Goal: Find contact information: Find contact information

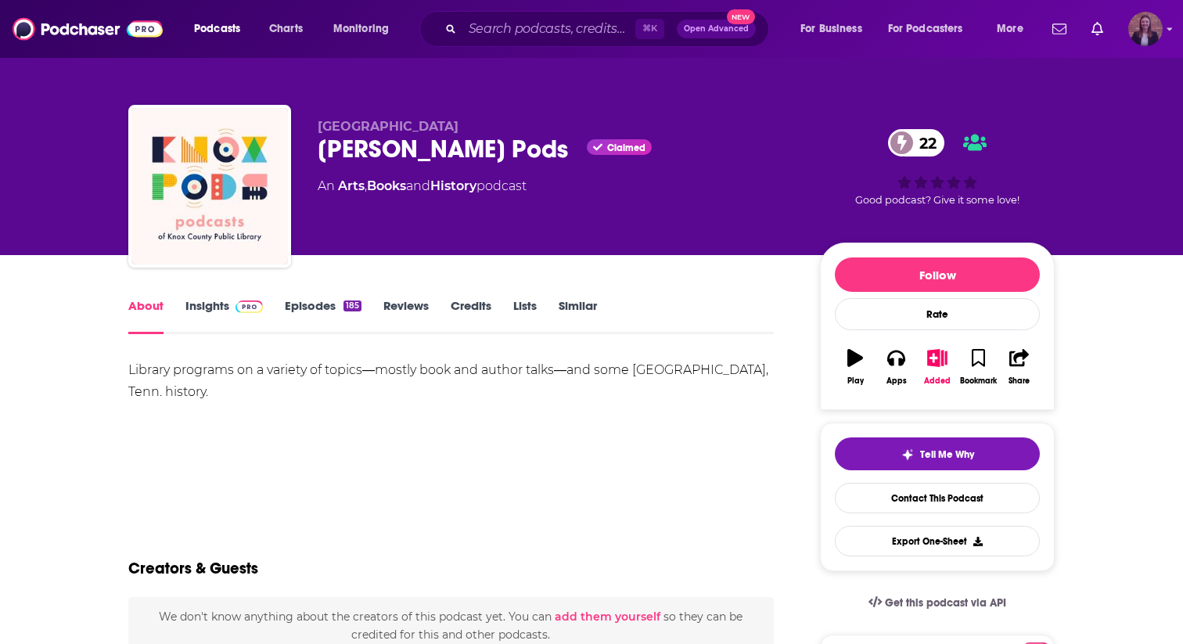
click at [619, 33] on img "Logged in as k_burns" at bounding box center [1145, 29] width 34 height 34
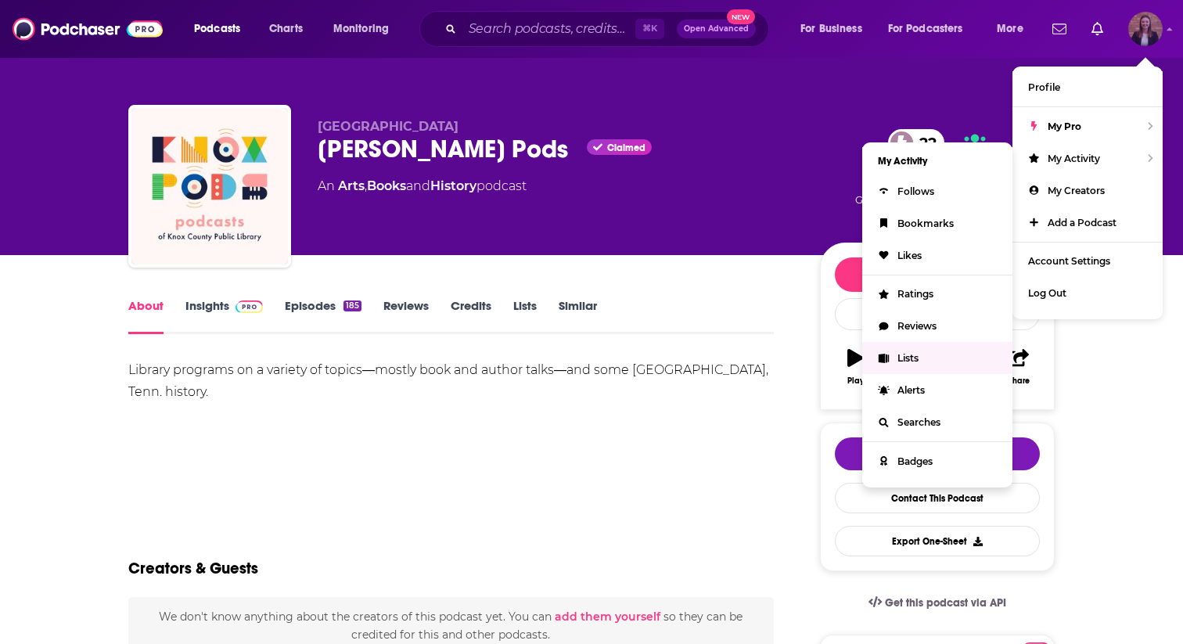
click at [619, 357] on span "Lists" at bounding box center [907, 358] width 21 height 12
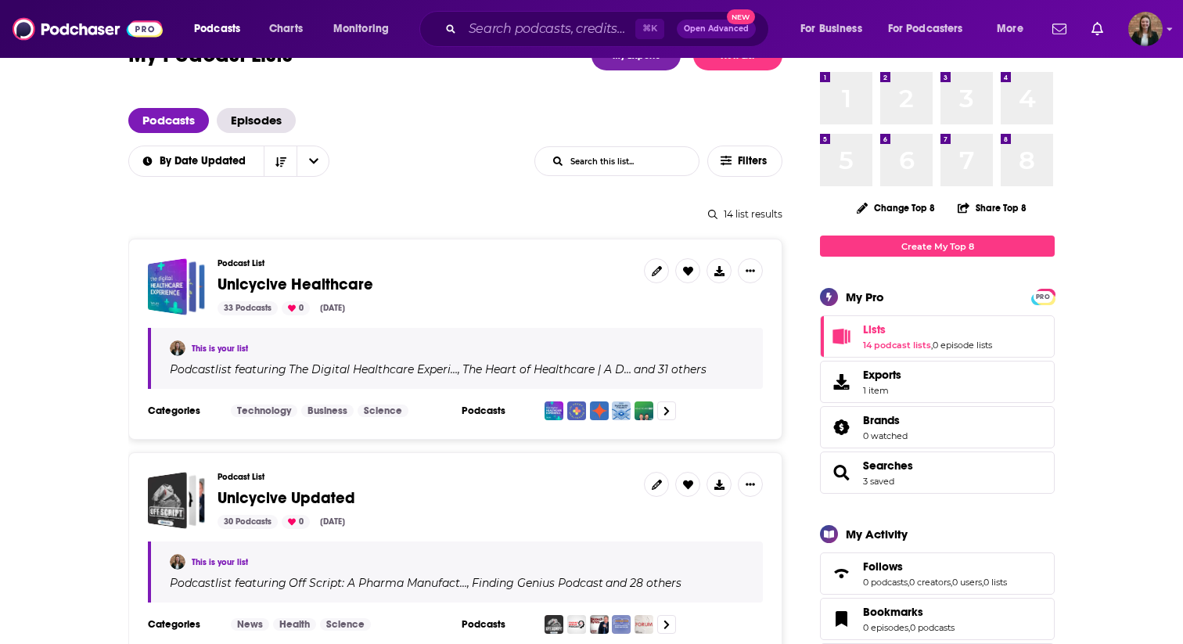
scroll to position [67, 0]
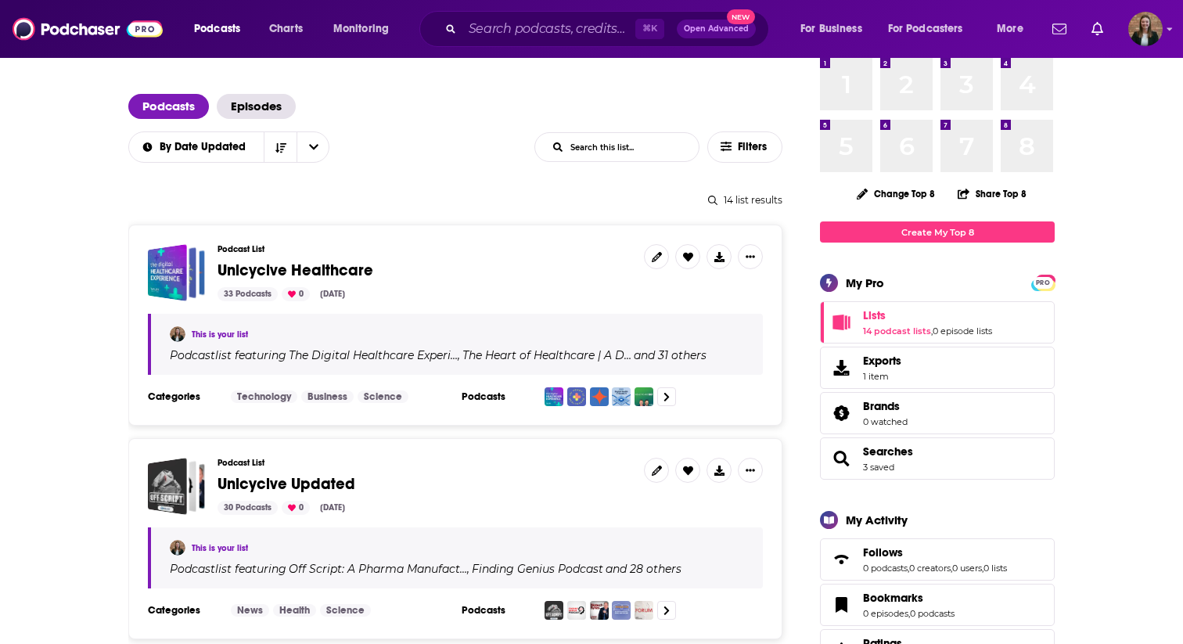
click at [289, 275] on span "Unicycive Healthcare" at bounding box center [295, 270] width 156 height 20
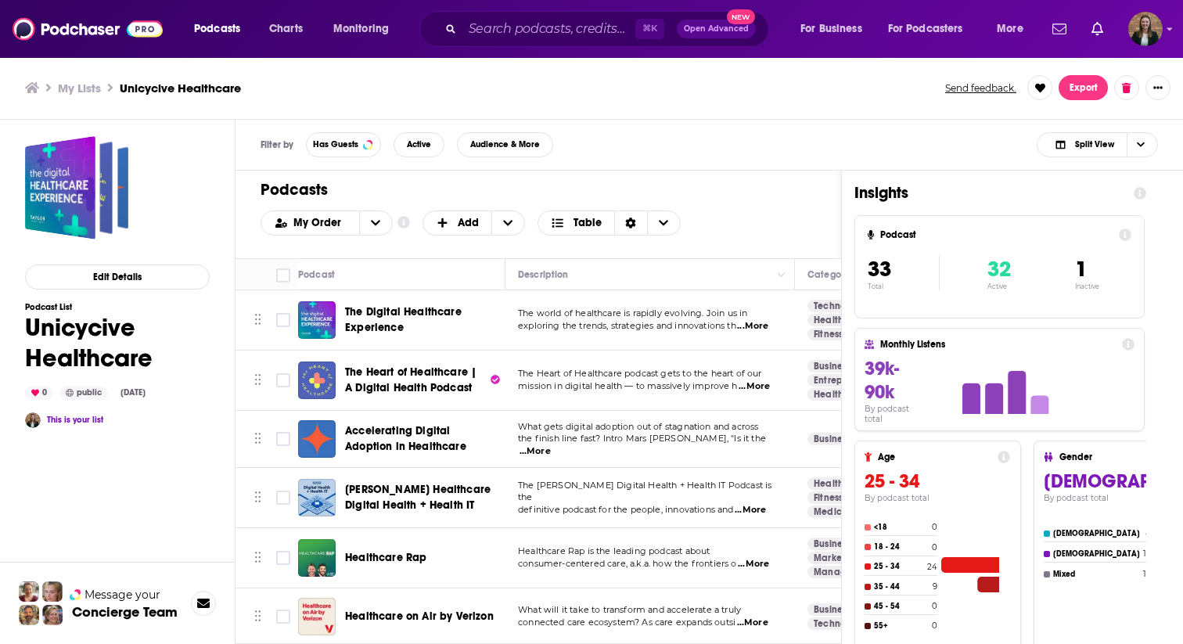
click at [619, 215] on div "My Order Customize Your List Order Select the “My Order” sort and remove all fi…" at bounding box center [537, 222] width 555 height 25
click at [619, 154] on span "Split View" at bounding box center [1084, 145] width 86 height 22
click at [619, 203] on div "Podcast Only" at bounding box center [1096, 197] width 121 height 27
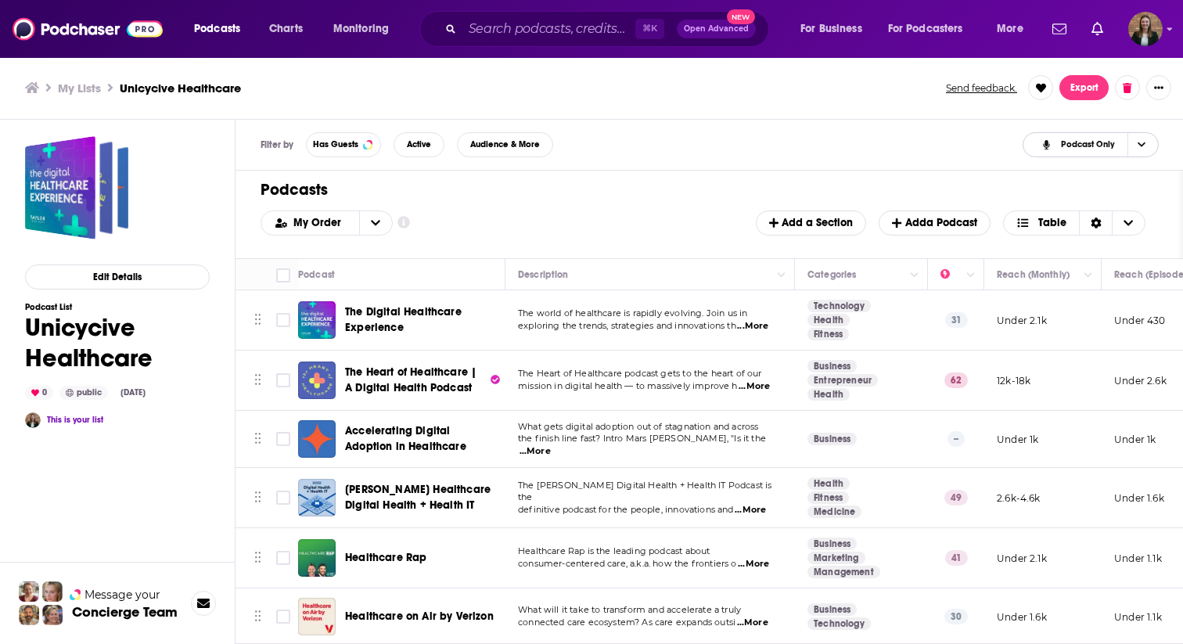
click at [619, 142] on span "Choose View" at bounding box center [1140, 144] width 27 height 23
click at [619, 224] on span "Insight Only" at bounding box center [1100, 222] width 92 height 9
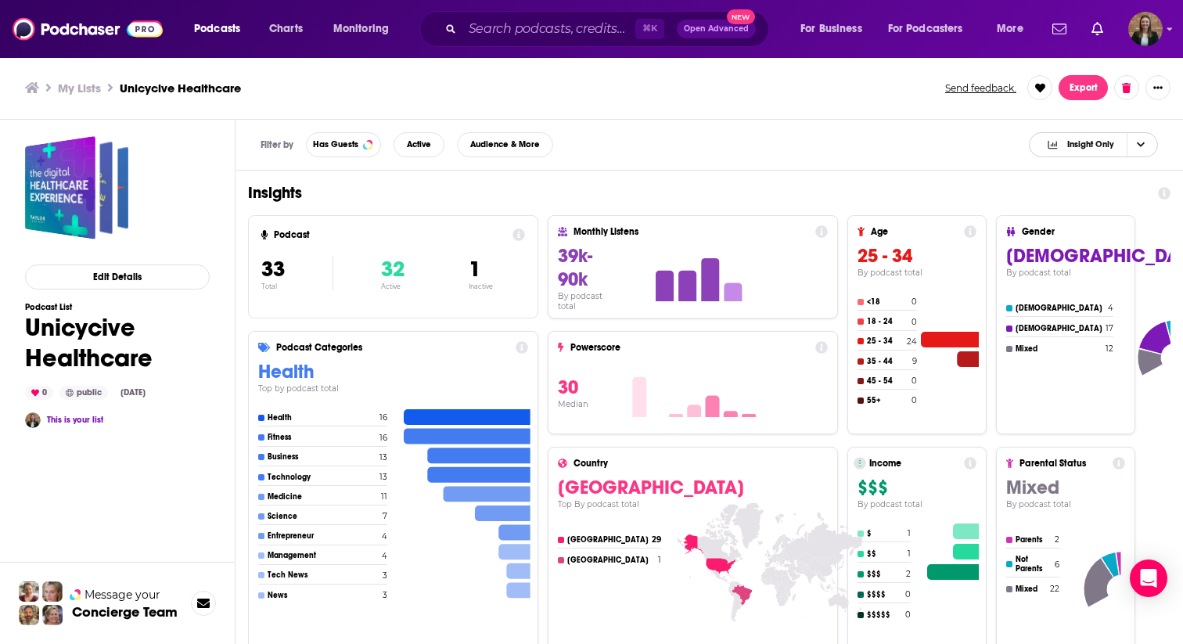
click at [619, 150] on span "Insight Only" at bounding box center [1080, 145] width 94 height 22
click at [619, 178] on div "Split View" at bounding box center [1093, 170] width 129 height 27
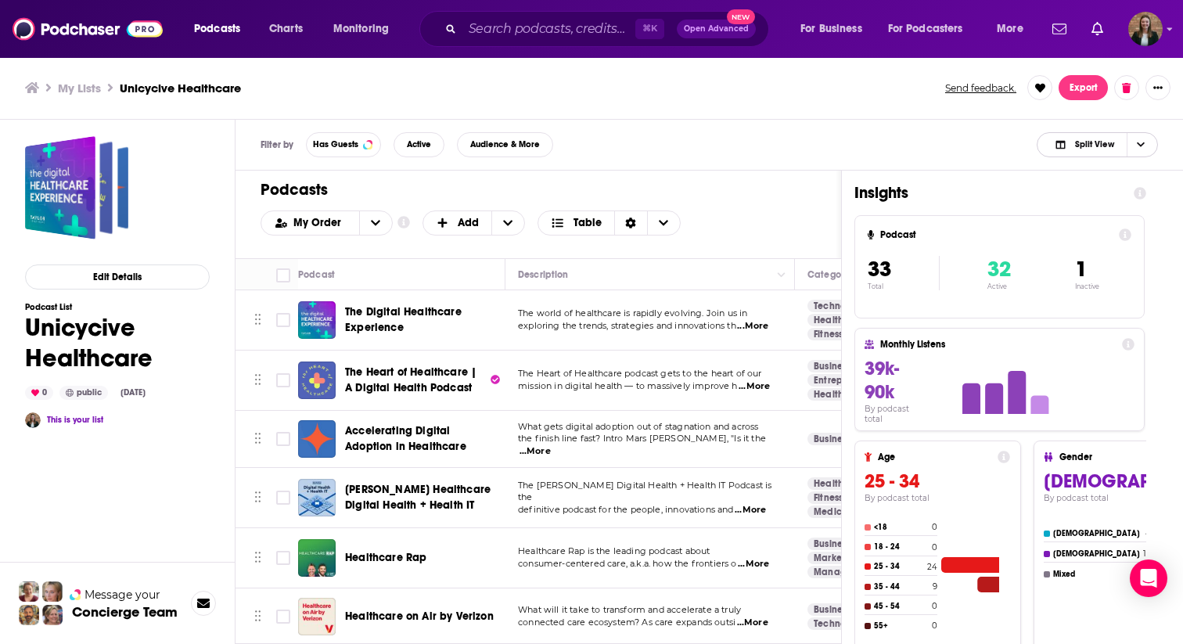
click at [619, 145] on span "Split View" at bounding box center [1084, 145] width 86 height 22
click at [619, 205] on div "Podcast Only" at bounding box center [1096, 197] width 121 height 27
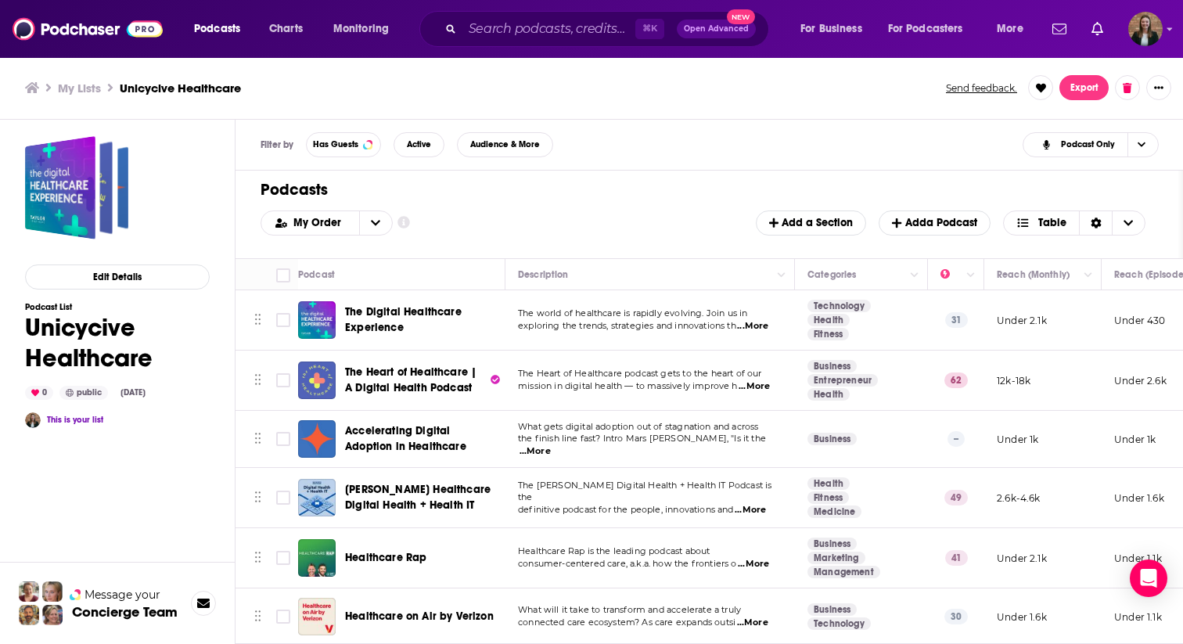
click at [423, 317] on span "The Digital Healthcare Experience" at bounding box center [403, 319] width 117 height 29
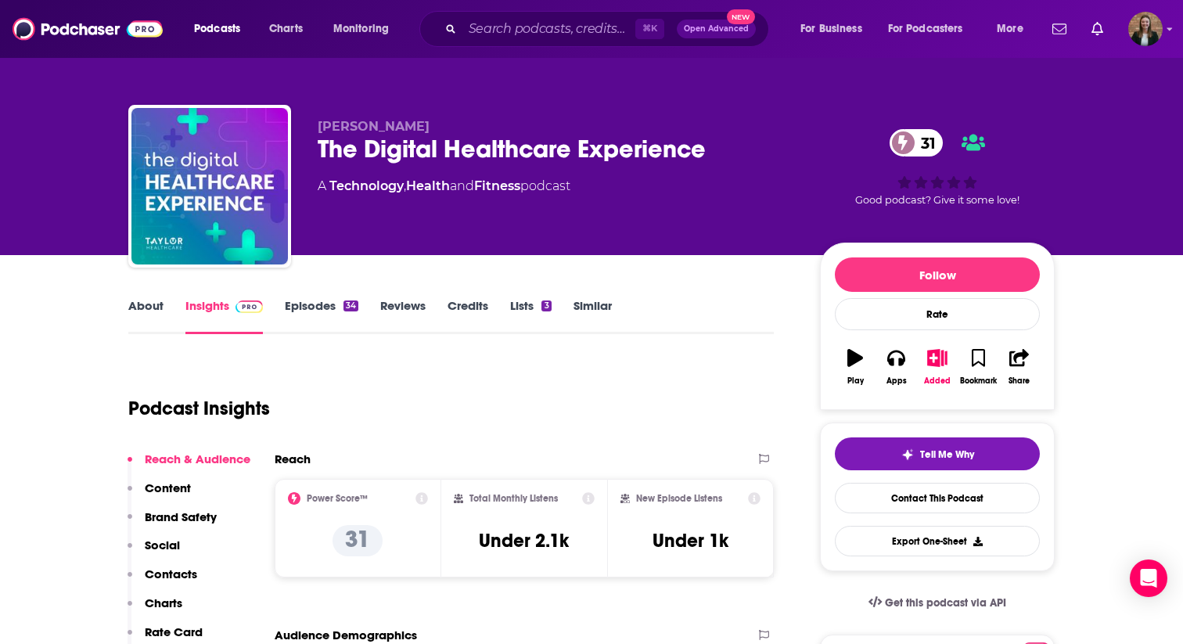
click at [130, 309] on link "About" at bounding box center [145, 316] width 35 height 36
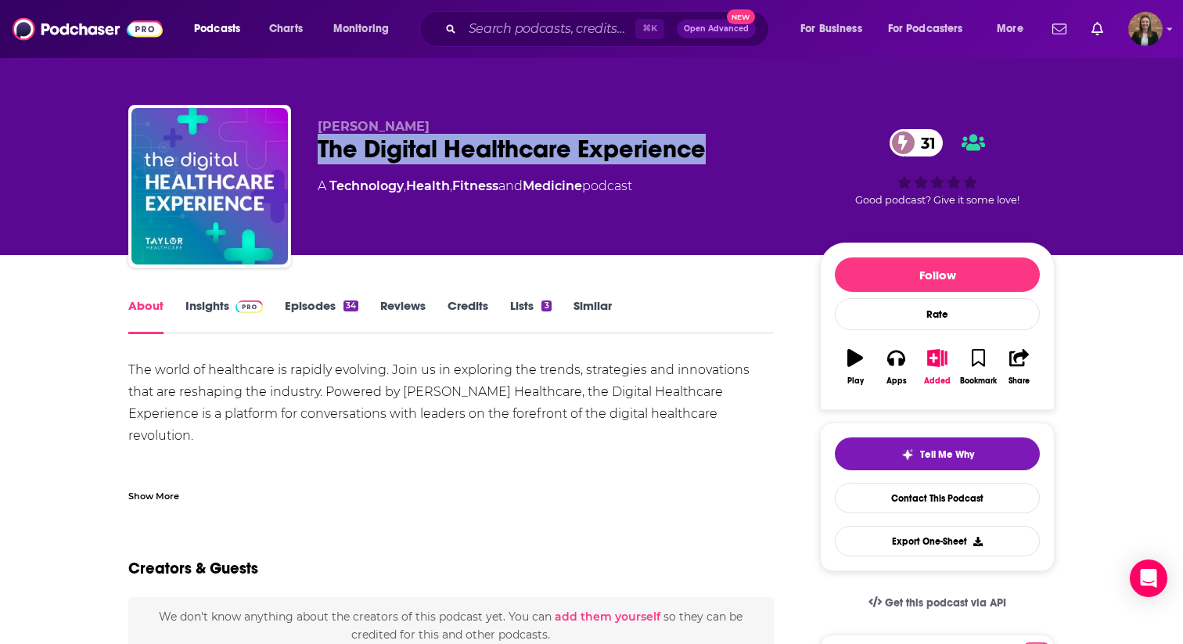
drag, startPoint x: 321, startPoint y: 147, endPoint x: 706, endPoint y: 153, distance: 384.9
click at [619, 153] on div "The Digital Healthcare Experience 31" at bounding box center [556, 149] width 477 height 31
copy h1 "The Digital Healthcare Experience"
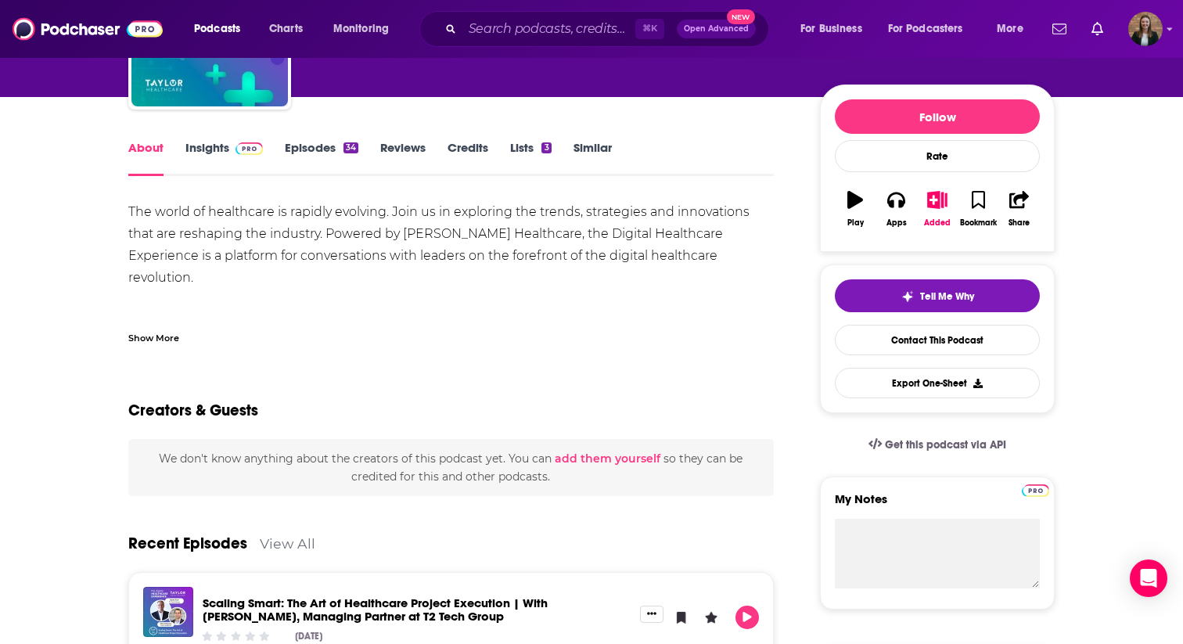
scroll to position [142, 0]
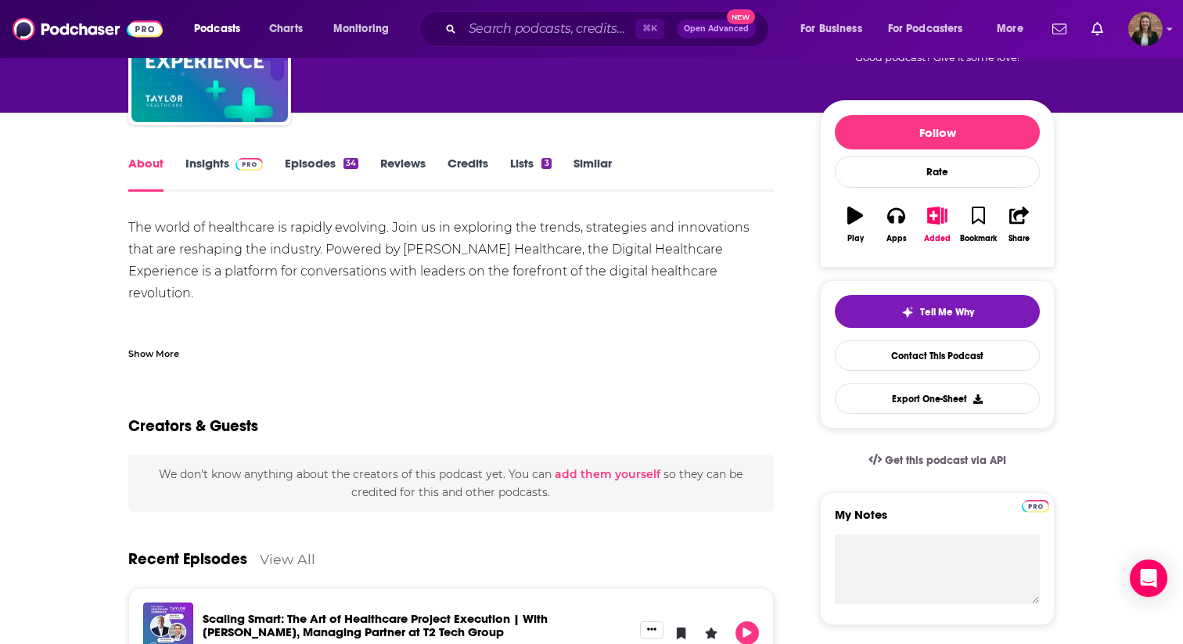
click at [207, 167] on link "Insights" at bounding box center [223, 174] width 77 height 36
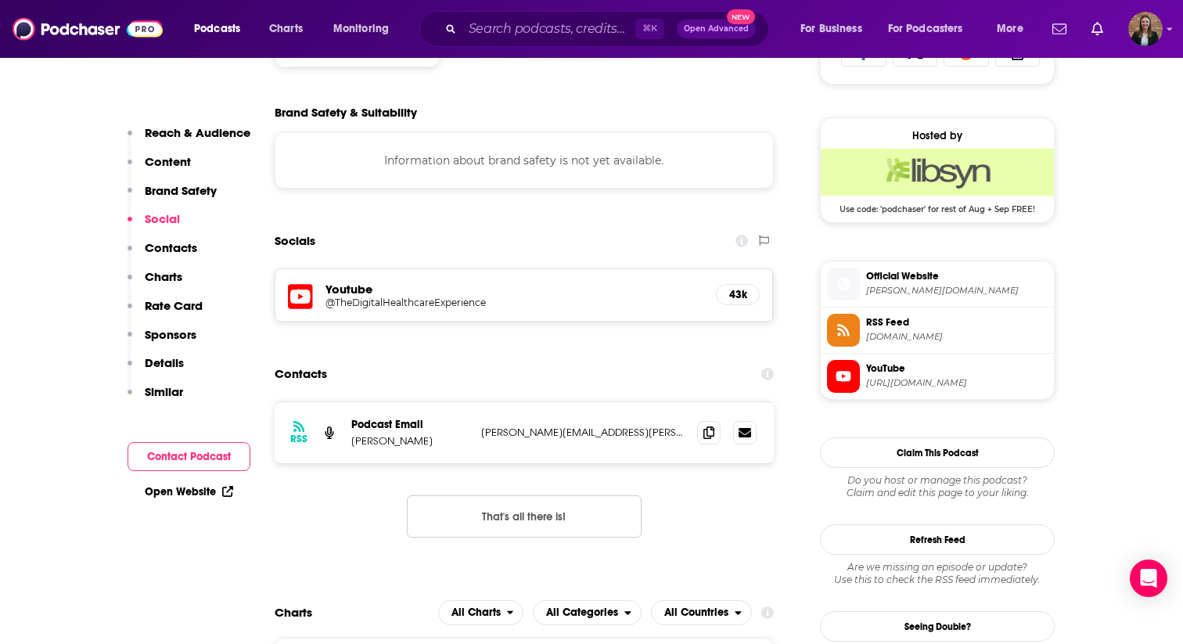
scroll to position [1089, 0]
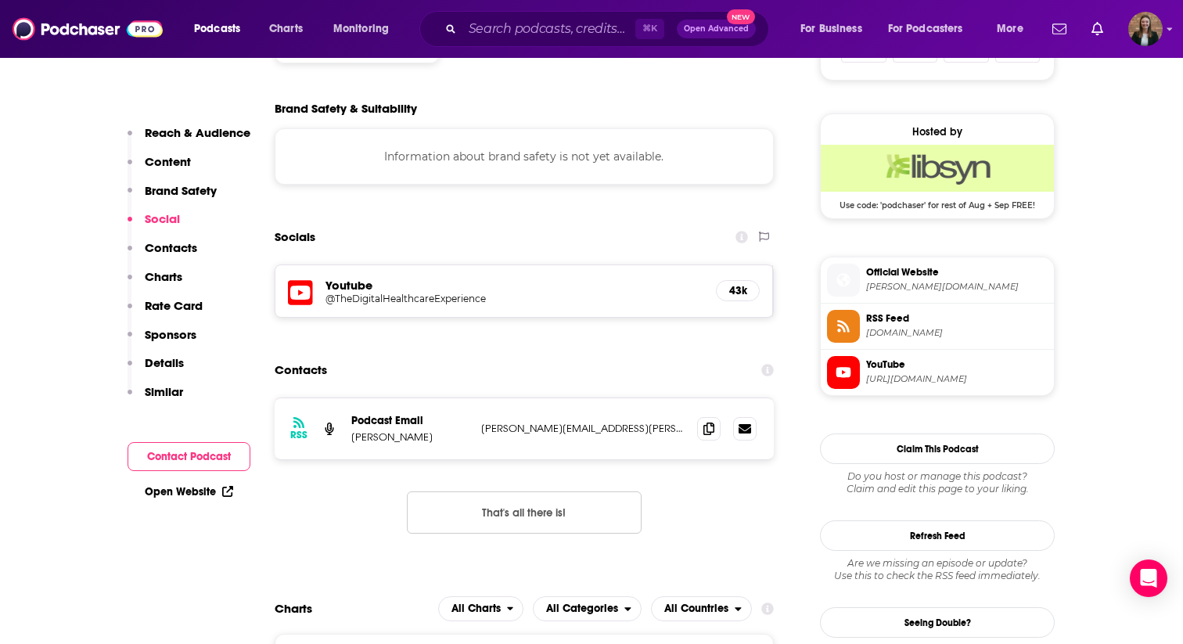
drag, startPoint x: 474, startPoint y: 432, endPoint x: 647, endPoint y: 432, distance: 172.9
click at [619, 432] on div "RSS Podcast Email Naomi Schwimmer naomi.schwimmer@taylor.com naomi.schwimmer@ta…" at bounding box center [524, 428] width 499 height 61
copy div "naomi.schwimmer@taylor.com"
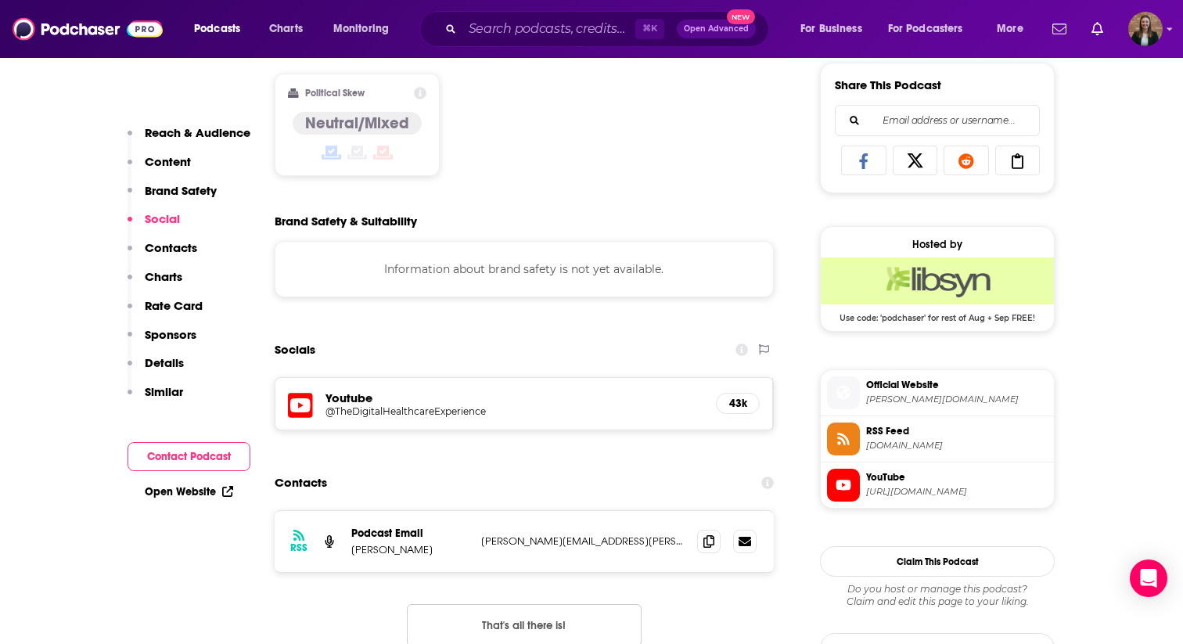
scroll to position [1088, 0]
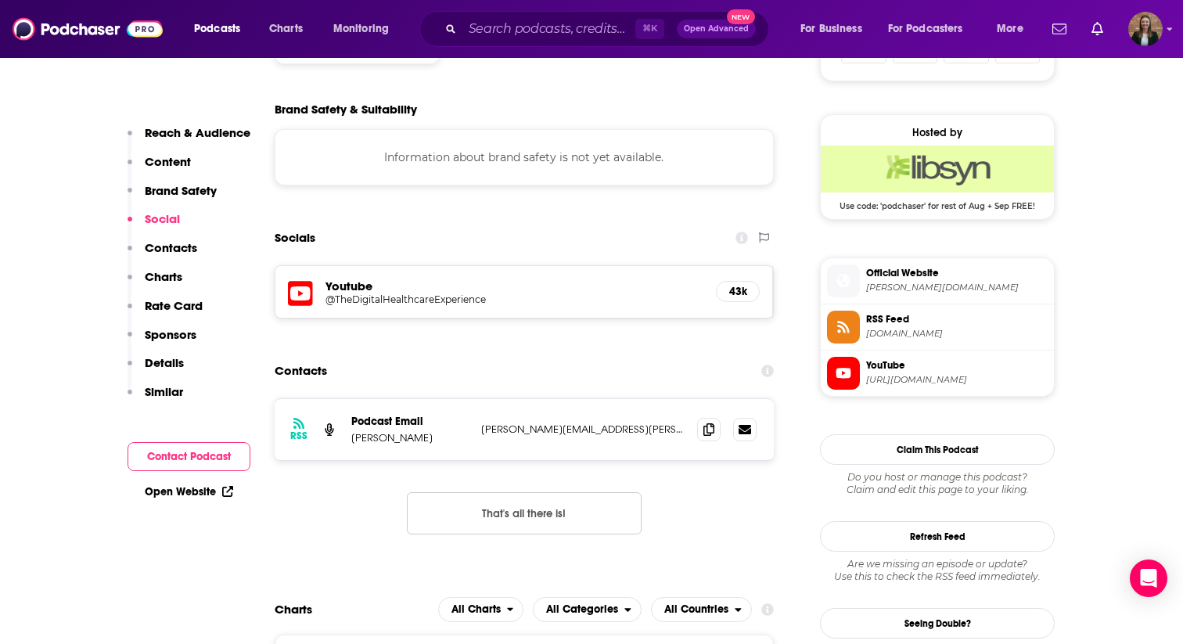
click at [619, 278] on span "Official Website" at bounding box center [956, 273] width 181 height 14
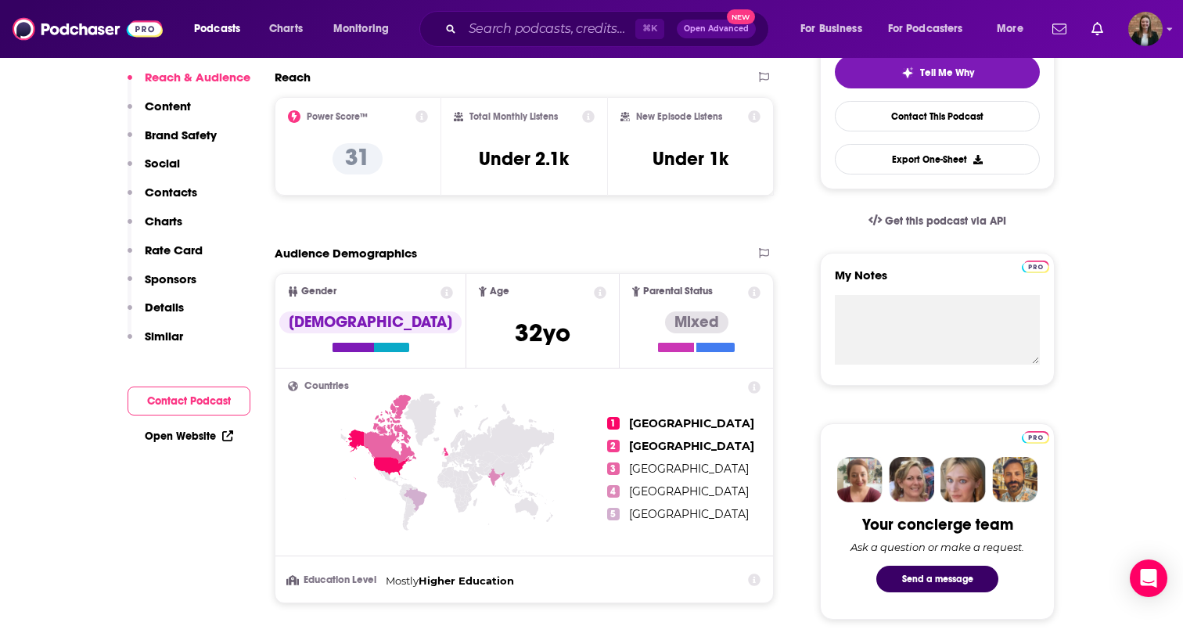
scroll to position [58, 0]
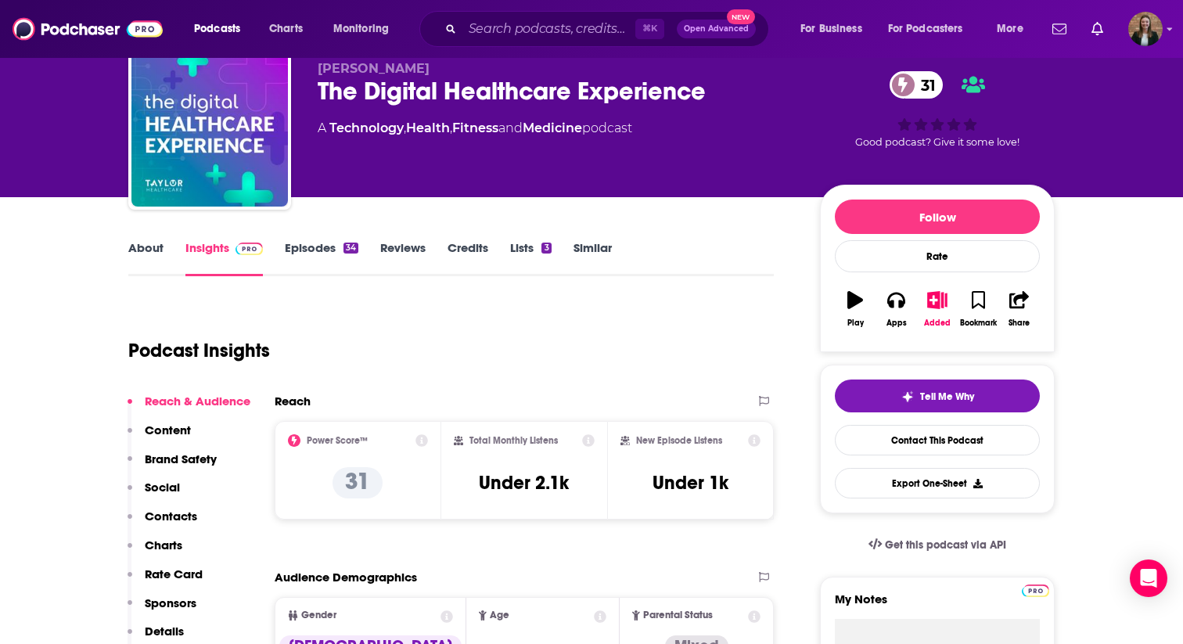
click at [307, 253] on link "Episodes 34" at bounding box center [322, 258] width 74 height 36
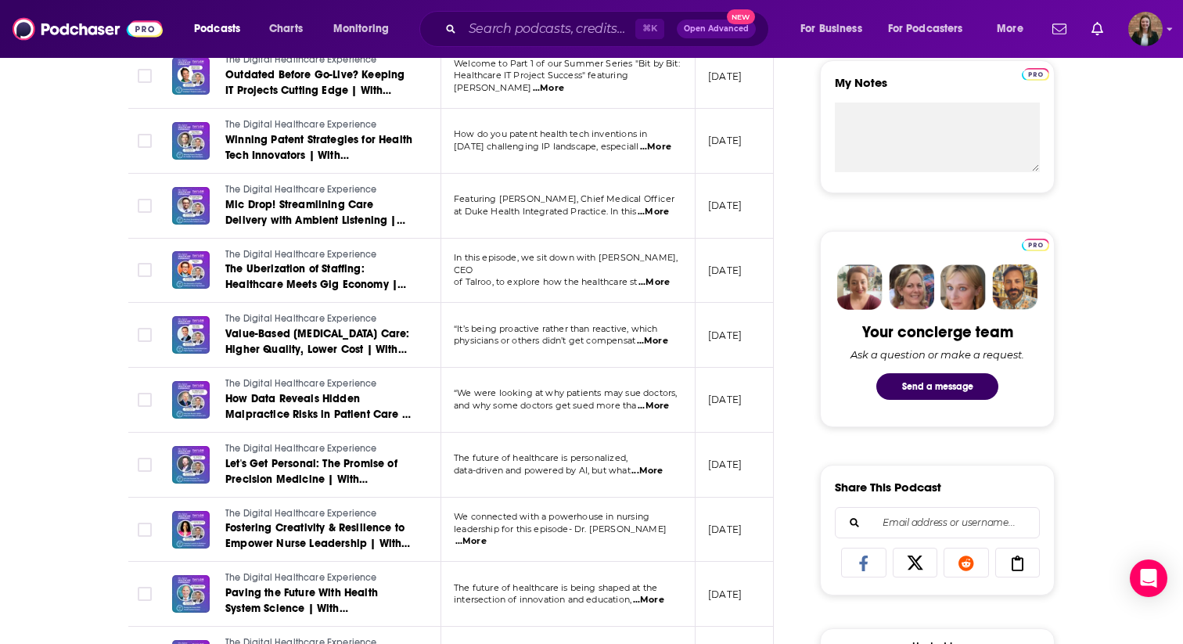
scroll to position [588, 0]
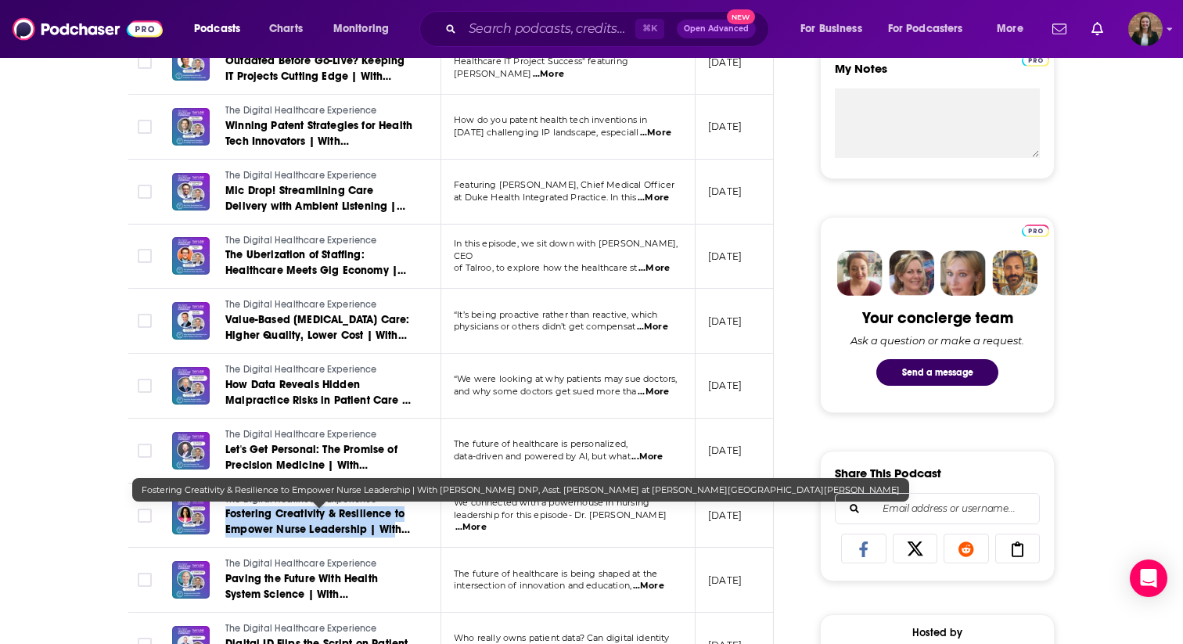
drag, startPoint x: 221, startPoint y: 509, endPoint x: 390, endPoint y: 530, distance: 169.4
click at [394, 530] on div "The Digital Healthcare Experience Fostering Creativity & Resilience to Empower …" at bounding box center [292, 515] width 241 height 45
click at [372, 528] on span "Fostering Creativity & Resilience to Empower Nurse Leadership | With Dr. Daniel…" at bounding box center [318, 553] width 186 height 92
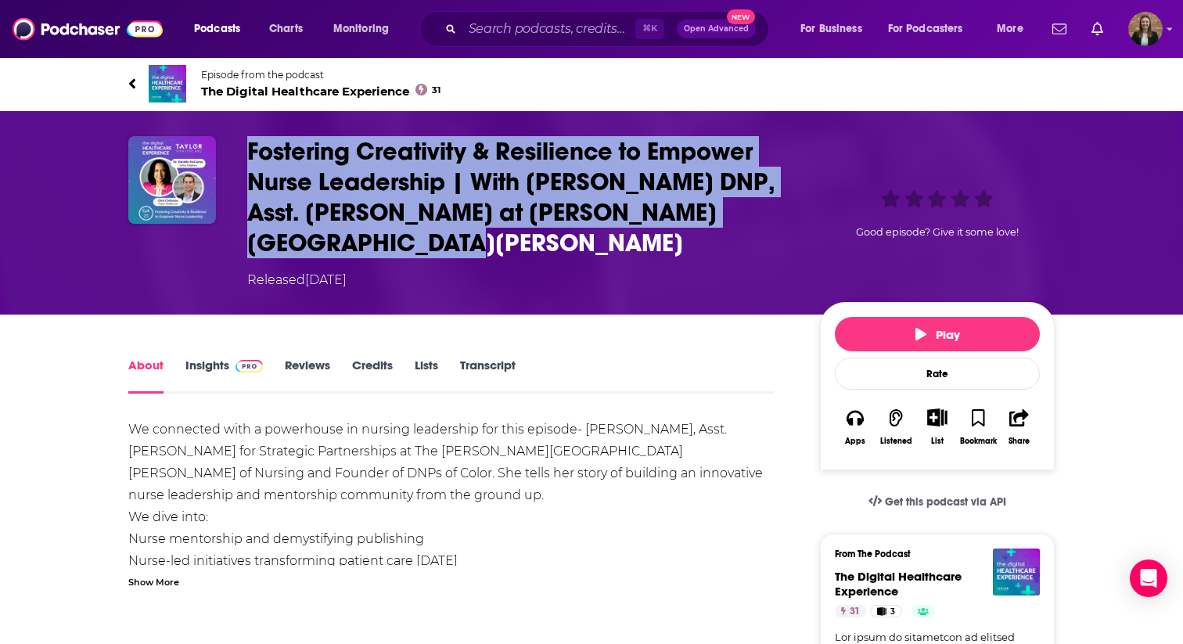
drag, startPoint x: 239, startPoint y: 138, endPoint x: 386, endPoint y: 230, distance: 174.3
click at [386, 230] on div "Fostering Creativity & Resilience to Empower Nurse Leadership | With Dr. Daniel…" at bounding box center [591, 212] width 926 height 153
copy h1 "Fostering Creativity & Resilience to Empower Nurse Leadership | With Dr. Daniel…"
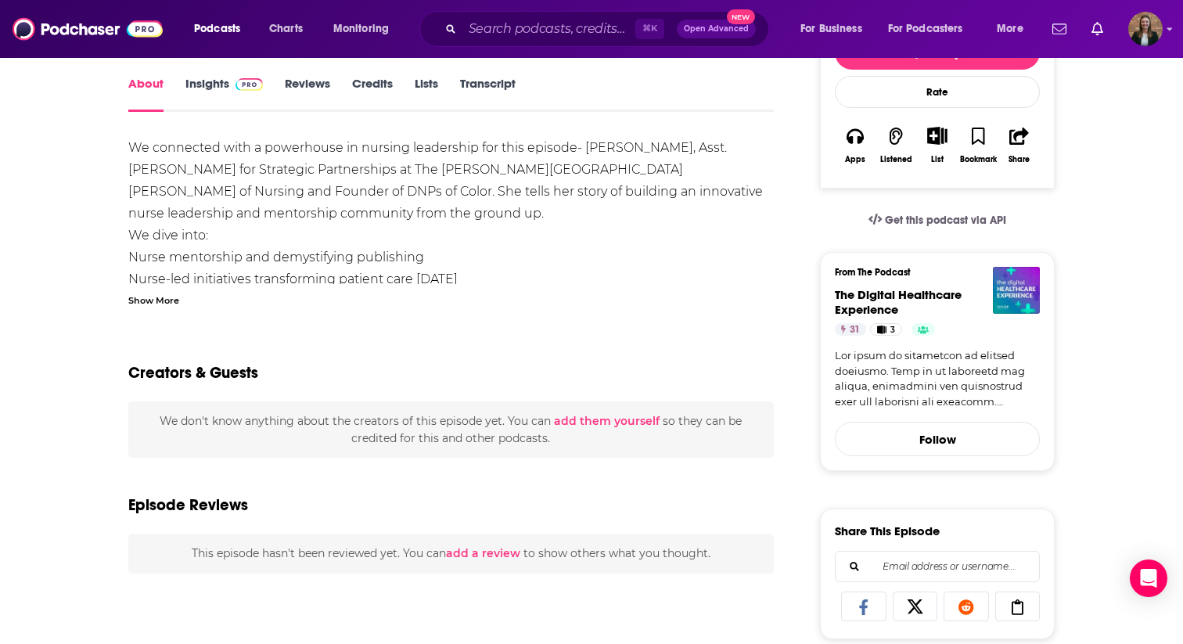
scroll to position [157, 0]
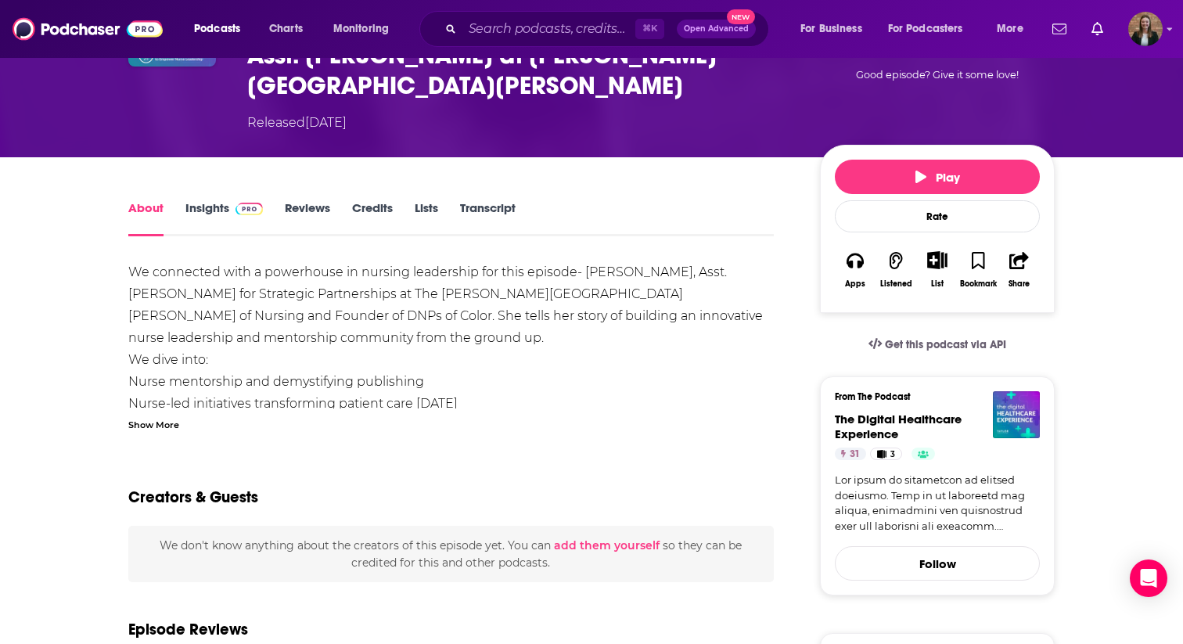
click at [307, 210] on link "Reviews" at bounding box center [307, 218] width 45 height 36
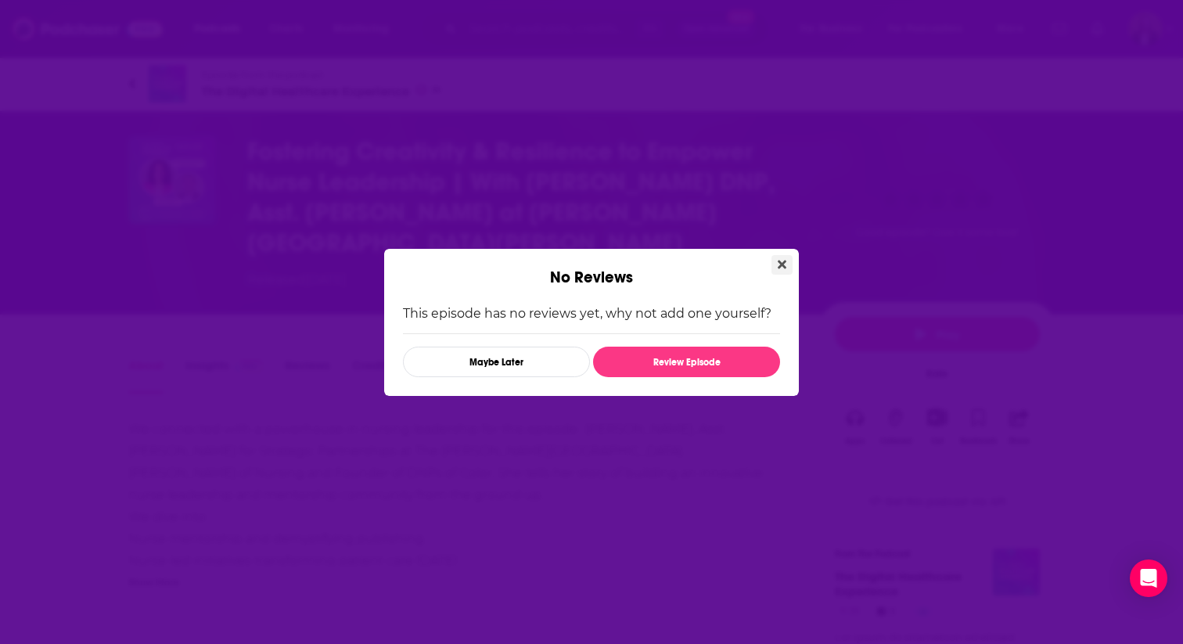
click at [619, 264] on icon "Close" at bounding box center [781, 264] width 9 height 13
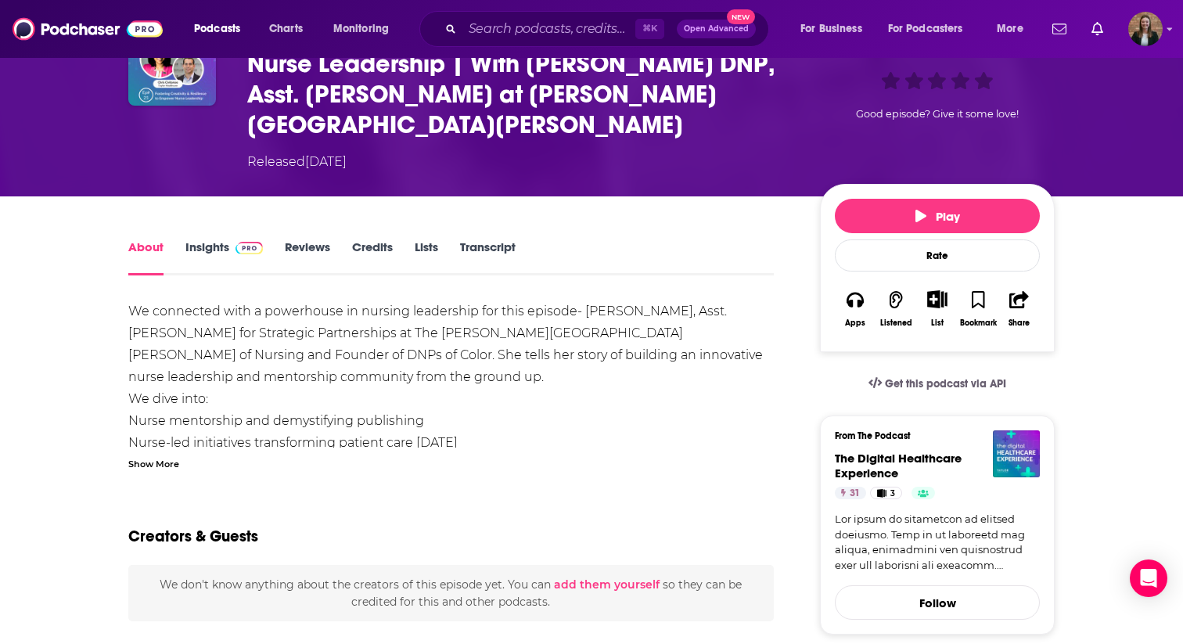
scroll to position [80, 0]
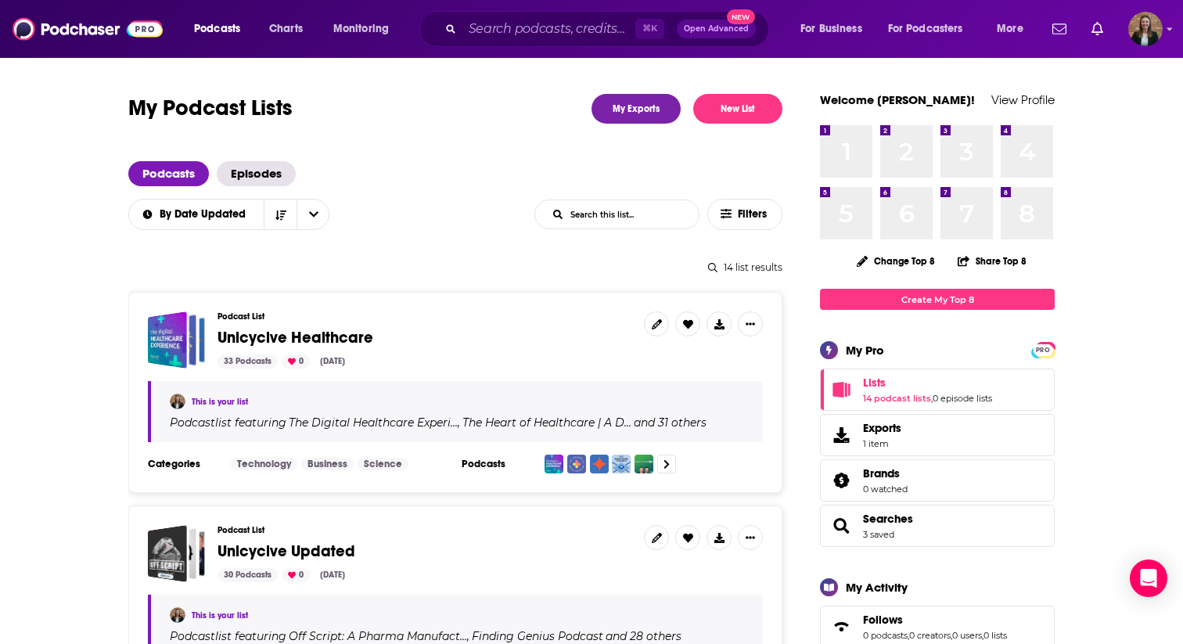
scroll to position [113, 0]
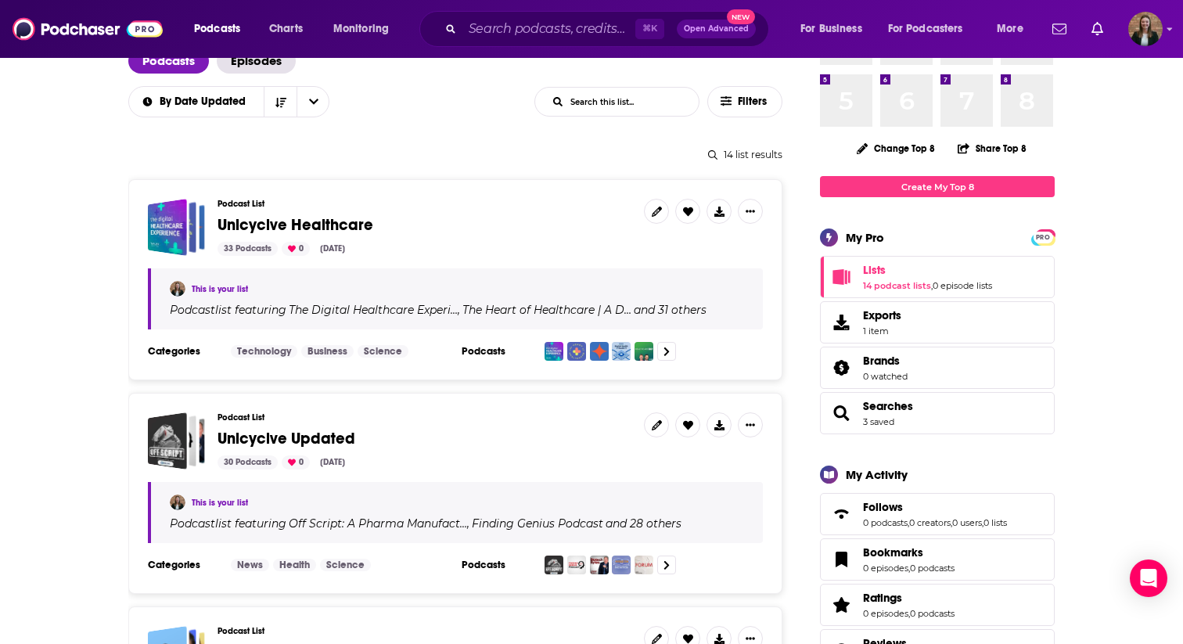
click at [328, 221] on span "Unicycive Healthcare" at bounding box center [295, 225] width 156 height 20
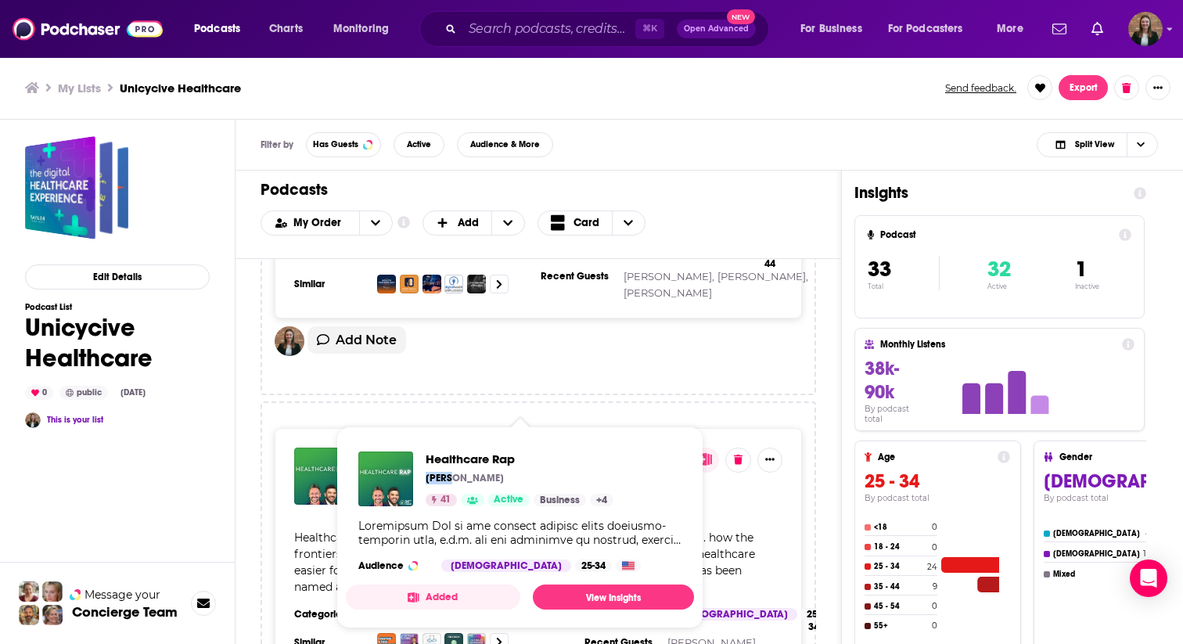
scroll to position [1431, 0]
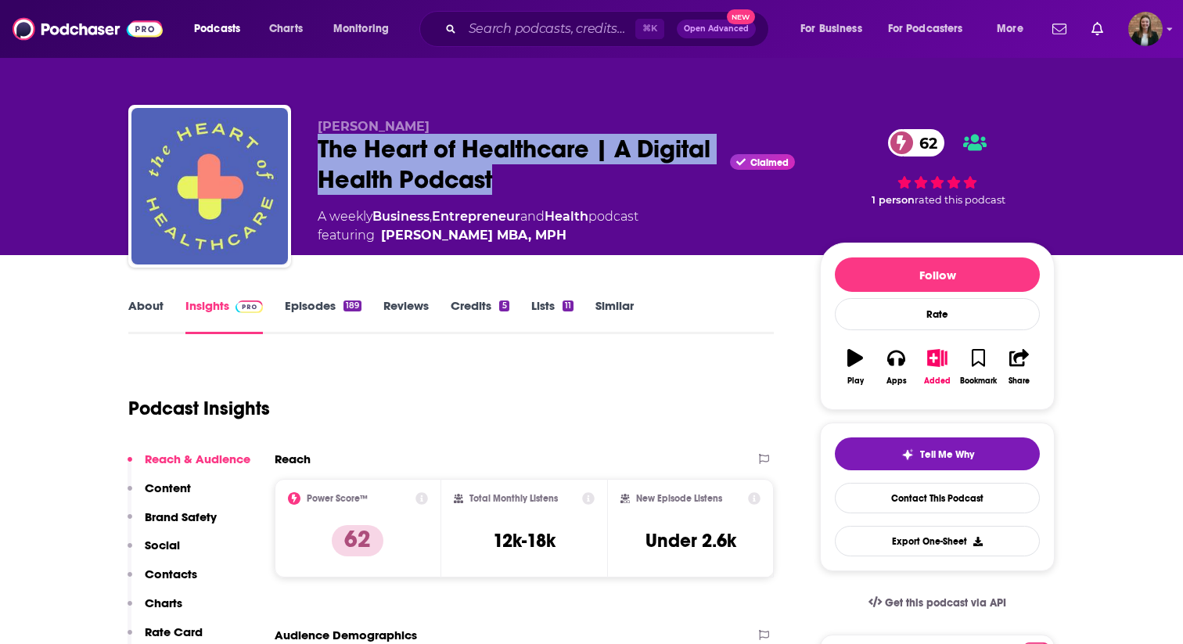
drag, startPoint x: 318, startPoint y: 149, endPoint x: 614, endPoint y: 189, distance: 299.0
click at [614, 189] on div "The Heart of Healthcare | A Digital Health Podcast Claimed 62" at bounding box center [556, 164] width 477 height 61
copy h2 "The Heart of Healthcare | A Digital Health Podcast"
click at [150, 306] on link "About" at bounding box center [145, 316] width 35 height 36
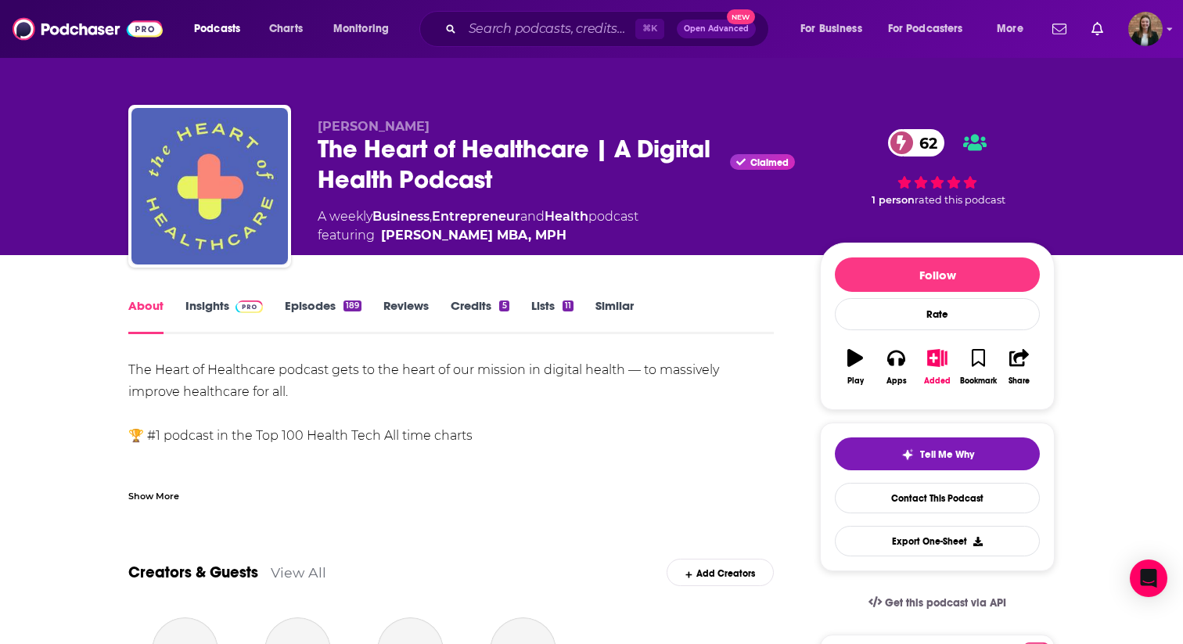
scroll to position [84, 0]
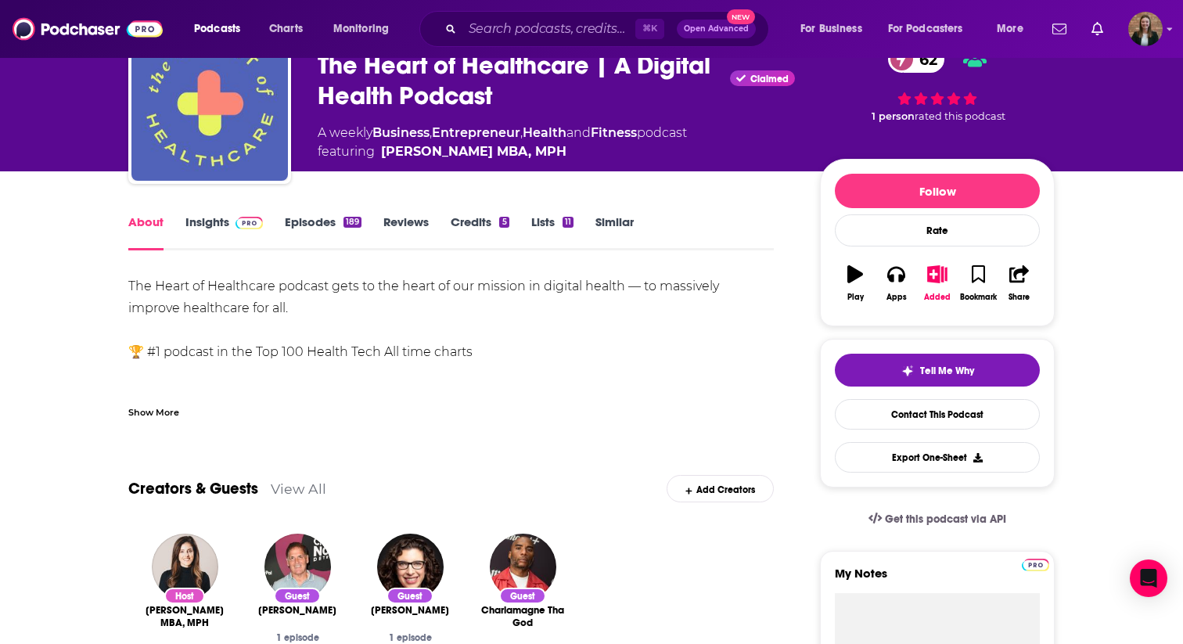
click at [206, 224] on link "Insights" at bounding box center [223, 232] width 77 height 36
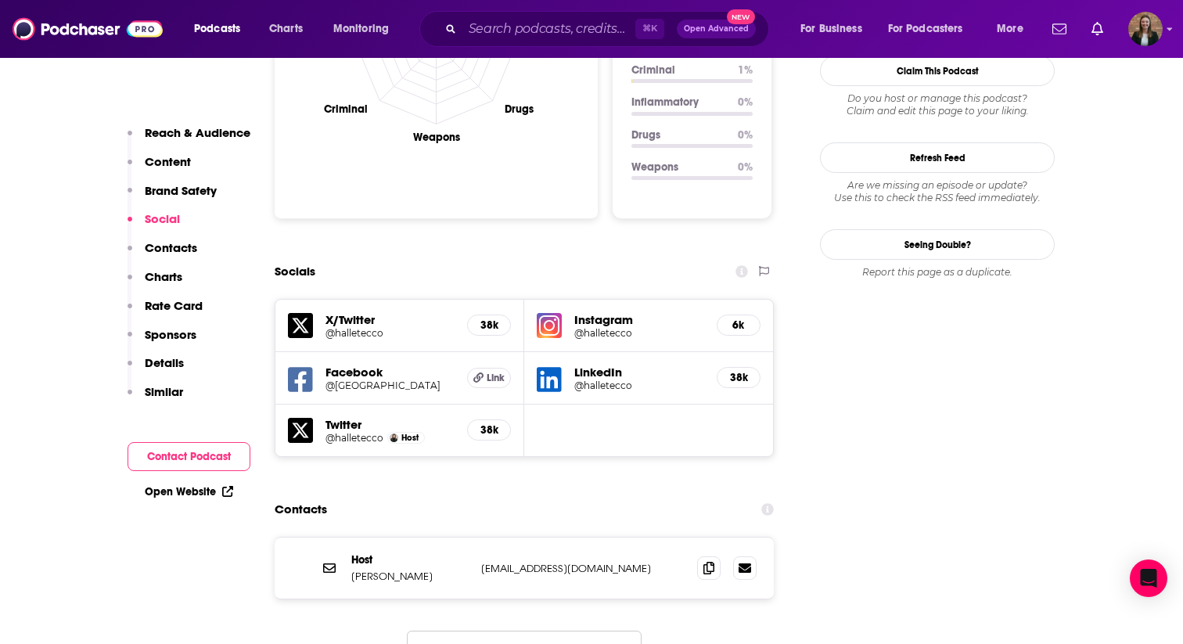
scroll to position [1608, 0]
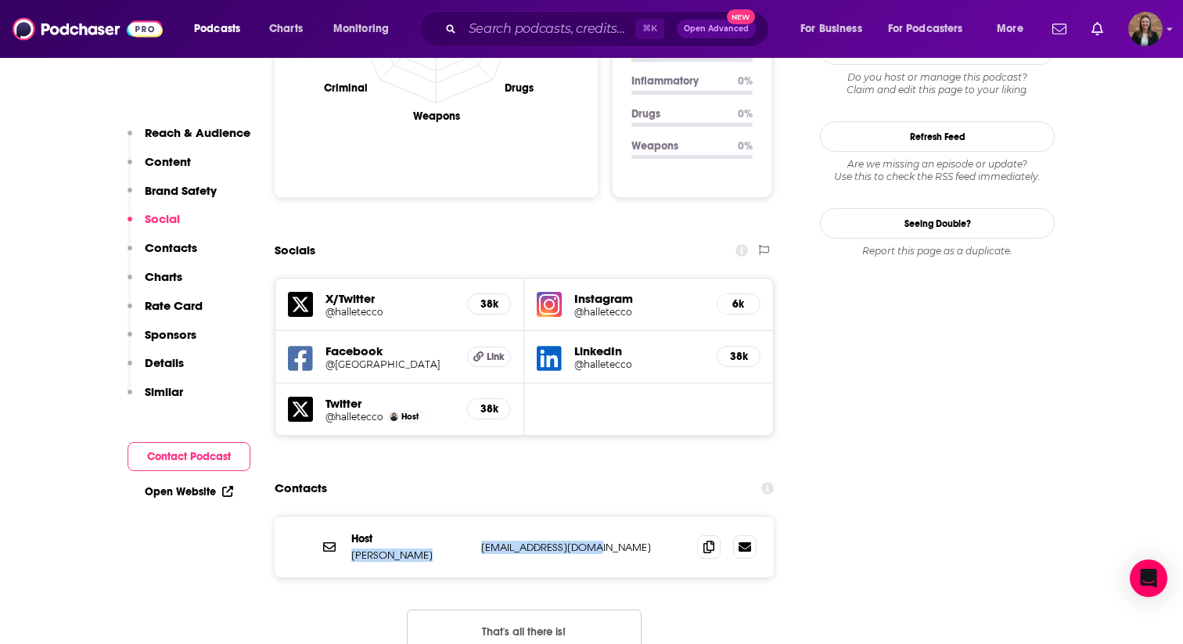
drag, startPoint x: 469, startPoint y: 488, endPoint x: 650, endPoint y: 488, distance: 181.5
click at [650, 516] on div "Host Halle Tecco halletecco@gmail.com halletecco@gmail.com" at bounding box center [524, 546] width 499 height 61
click at [650, 540] on p "halletecco@gmail.com" at bounding box center [582, 546] width 203 height 13
drag, startPoint x: 621, startPoint y: 491, endPoint x: 483, endPoint y: 488, distance: 138.5
click at [483, 540] on p "halletecco@gmail.com" at bounding box center [582, 546] width 203 height 13
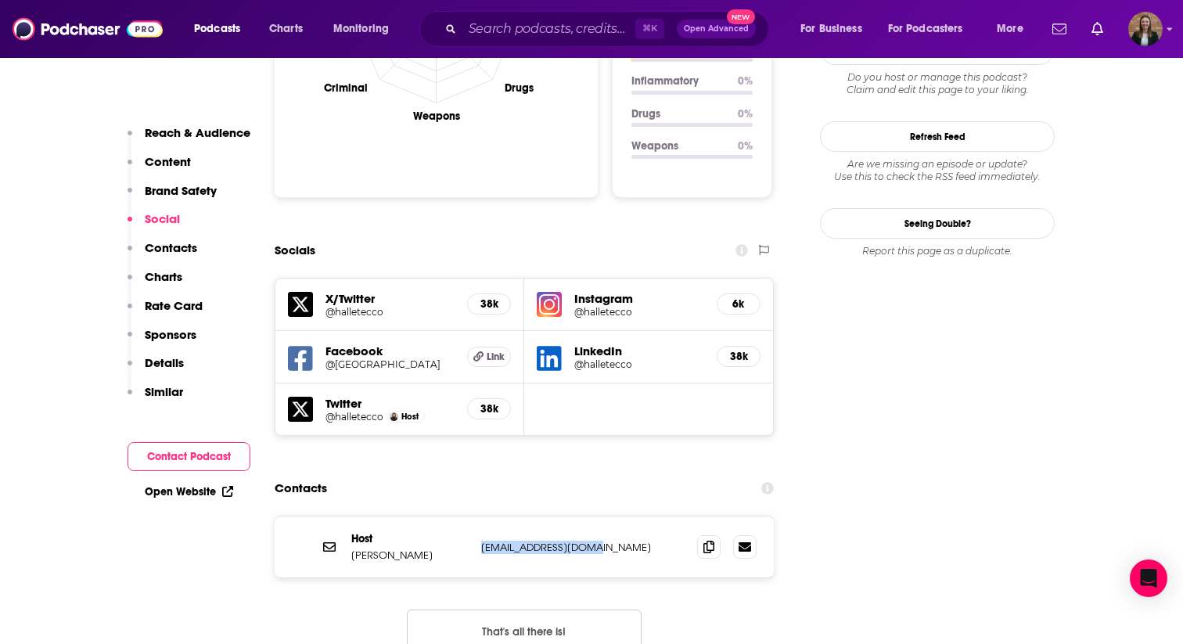
copy p "halletecco@gmail.com"
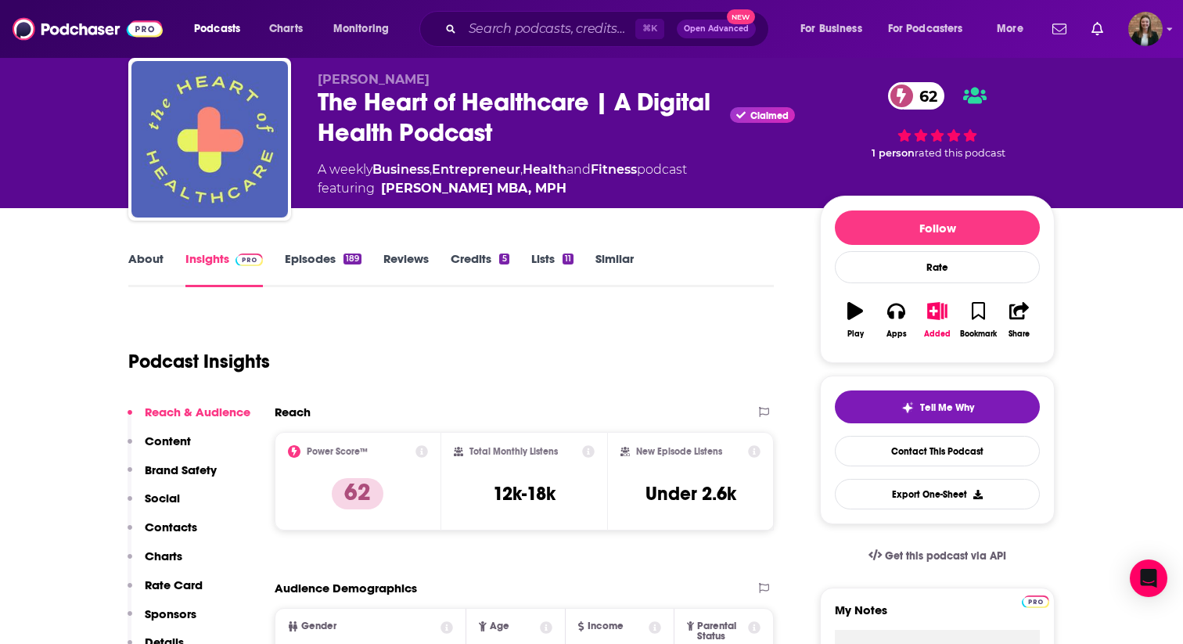
scroll to position [0, 0]
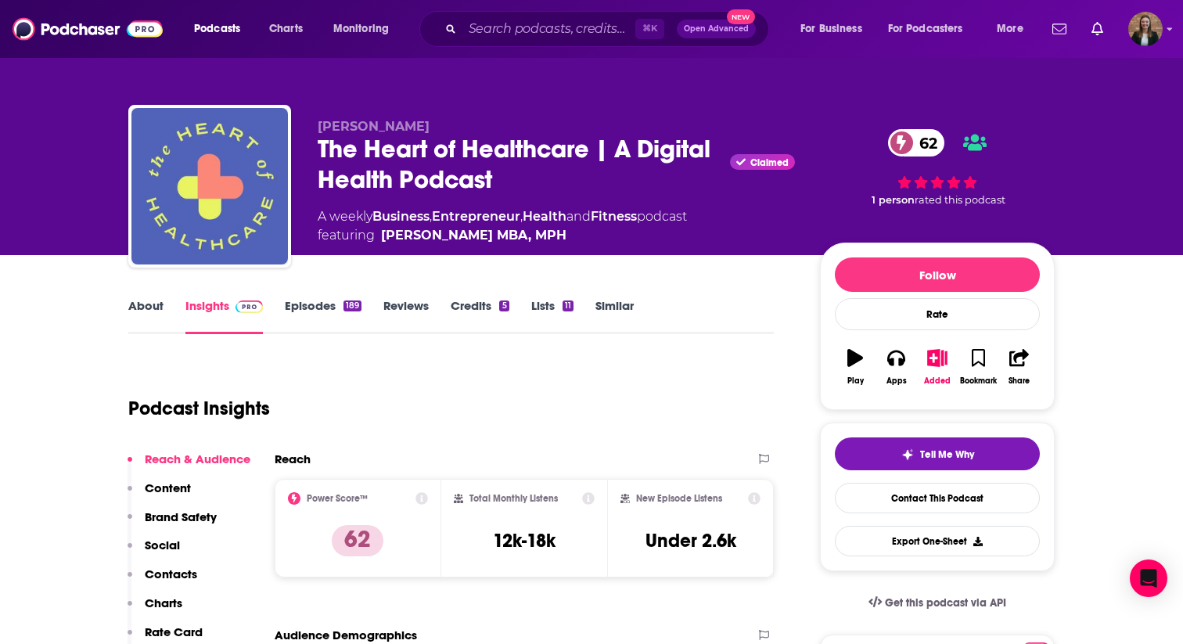
click at [321, 300] on link "Episodes 189" at bounding box center [323, 316] width 77 height 36
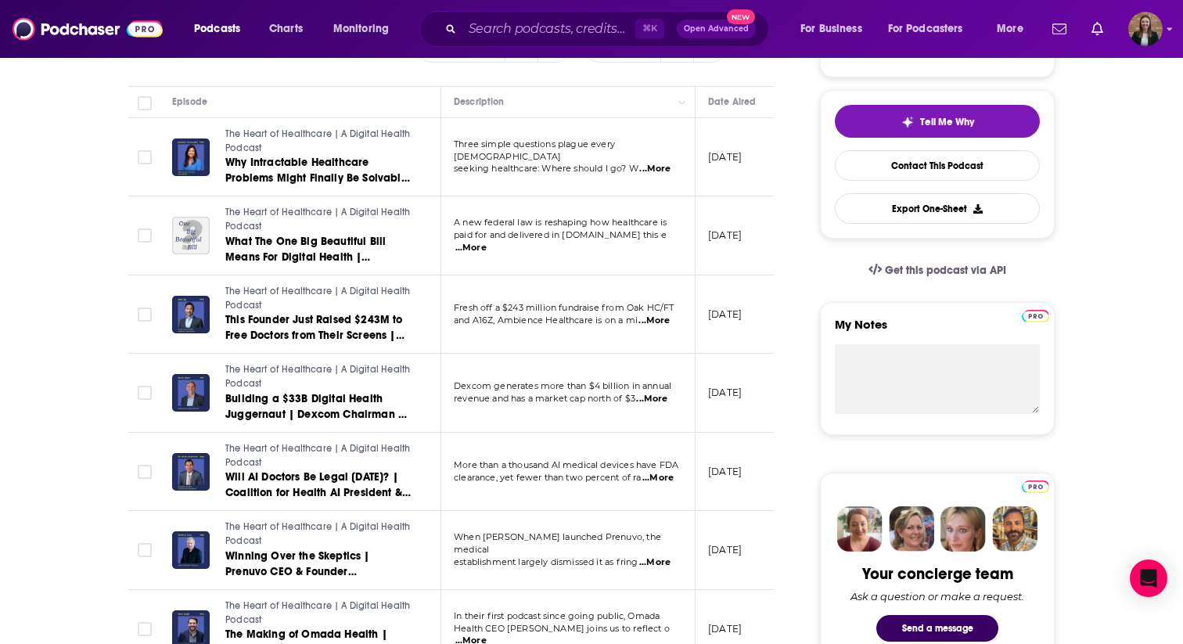
scroll to position [321, 0]
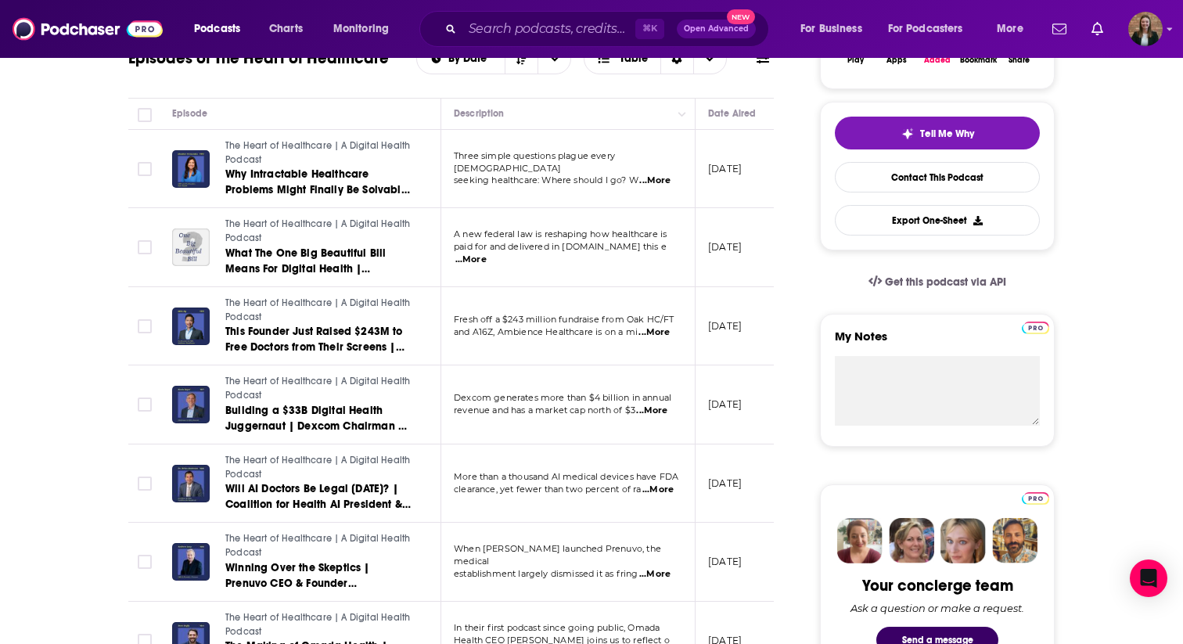
click at [276, 224] on span "The Heart of Healthcare | A Digital Health Podcast" at bounding box center [317, 230] width 185 height 25
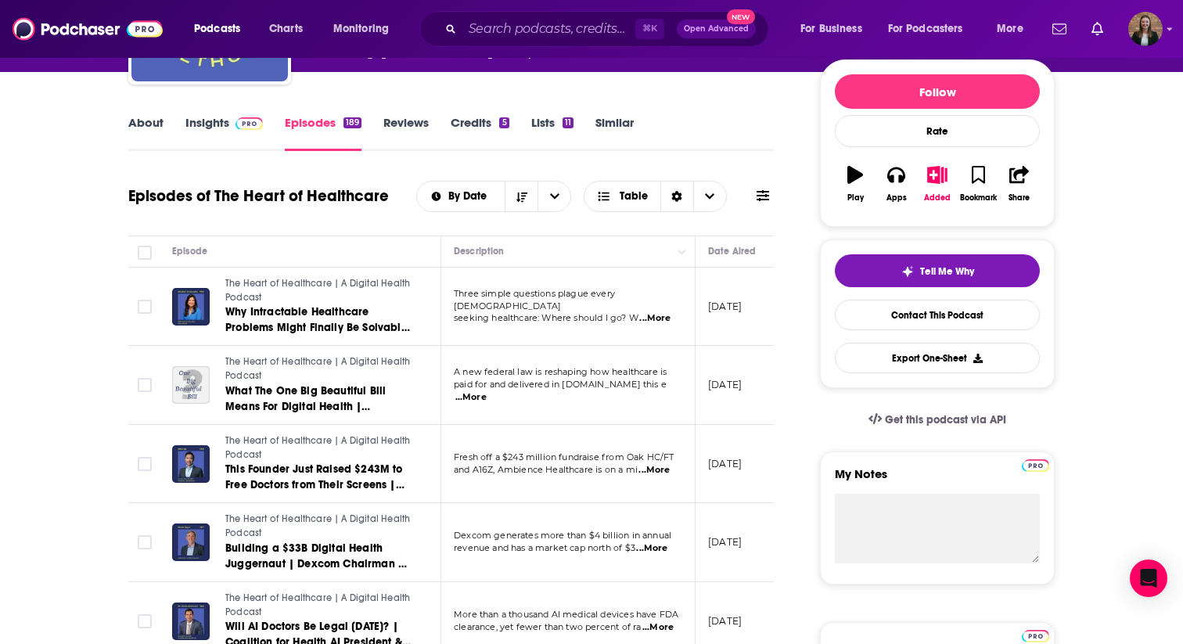
scroll to position [438, 0]
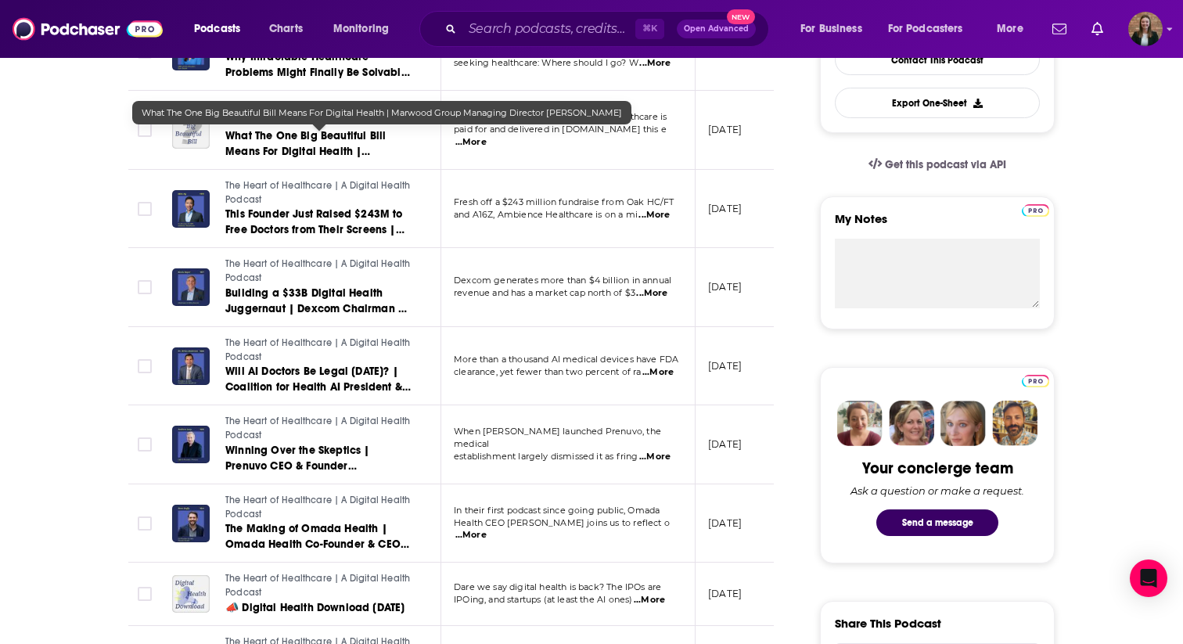
click at [303, 139] on span "What The One Big Beautiful Bill Means For Digital Health | Marwood Group Managi…" at bounding box center [318, 159] width 187 height 60
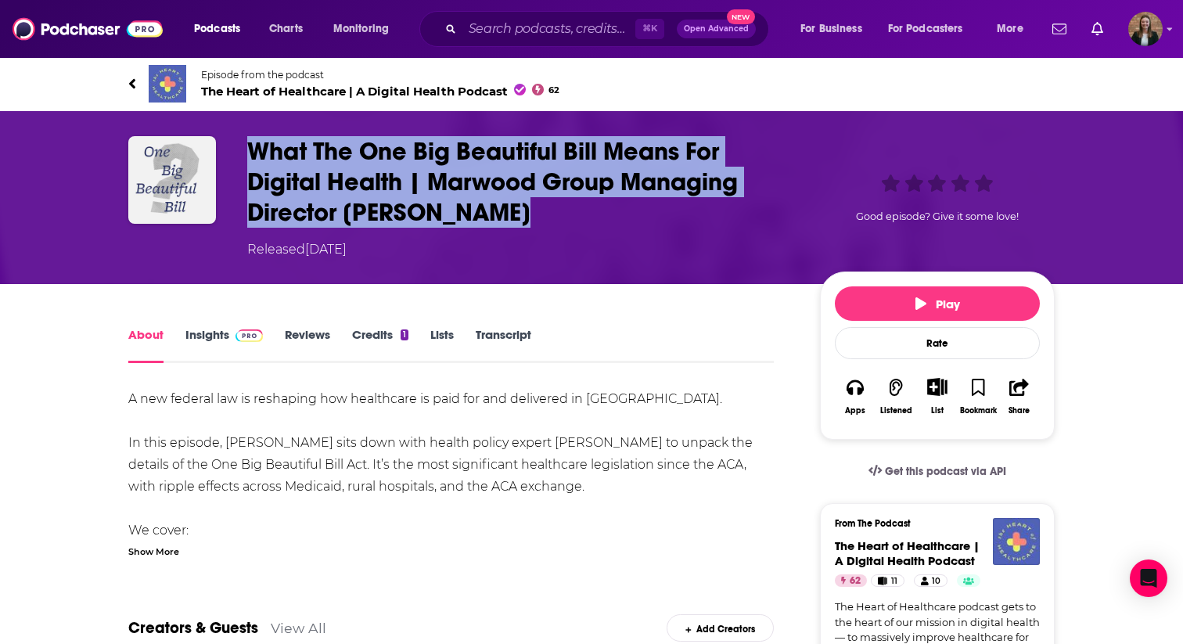
drag, startPoint x: 237, startPoint y: 130, endPoint x: 517, endPoint y: 206, distance: 290.3
click at [517, 206] on div "What The One Big Beautiful Bill Means For Digital Health | Marwood Group Managi…" at bounding box center [591, 197] width 1001 height 173
copy h1 "What The One Big Beautiful Bill Means For Digital Health | Marwood Group Managi…"
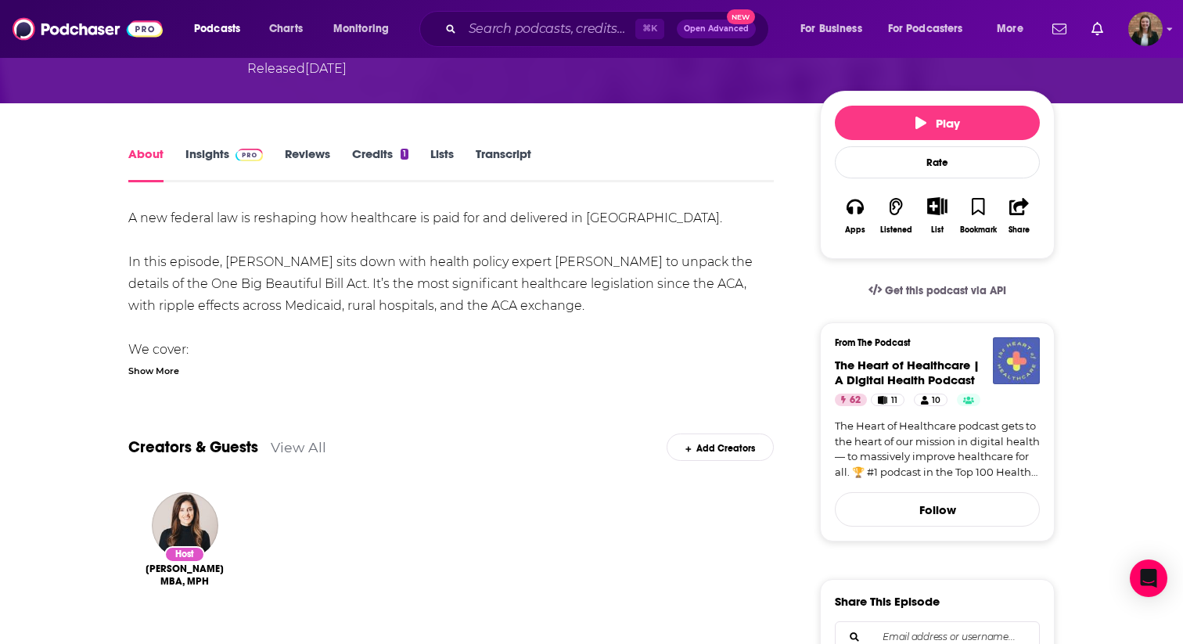
scroll to position [54, 0]
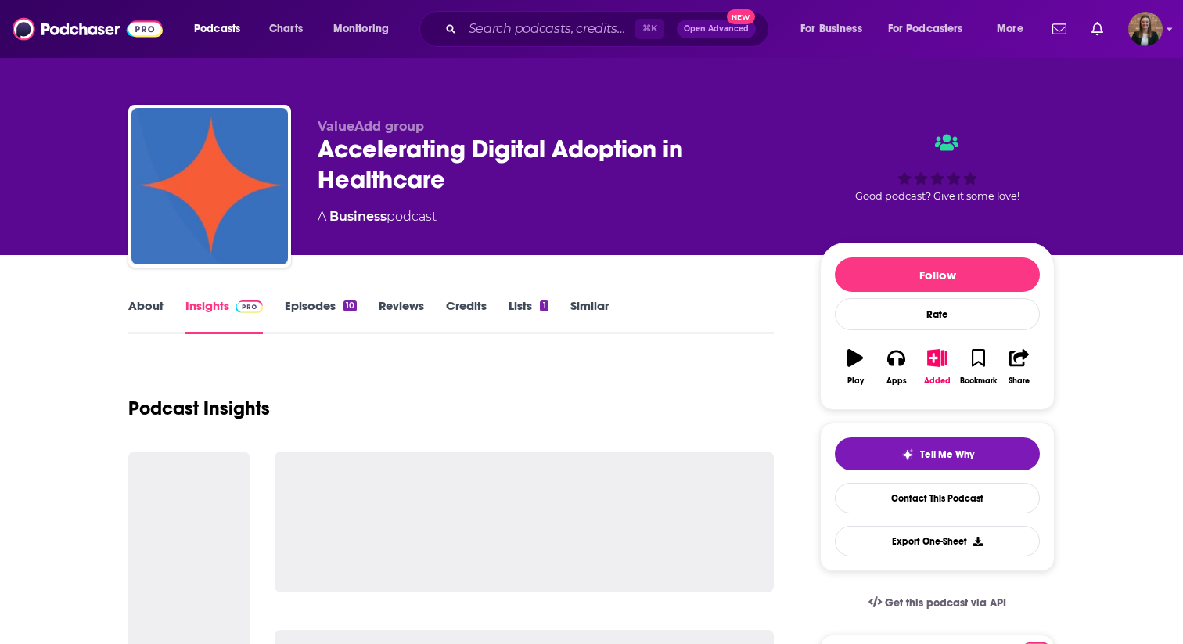
click at [158, 312] on link "About" at bounding box center [145, 316] width 35 height 36
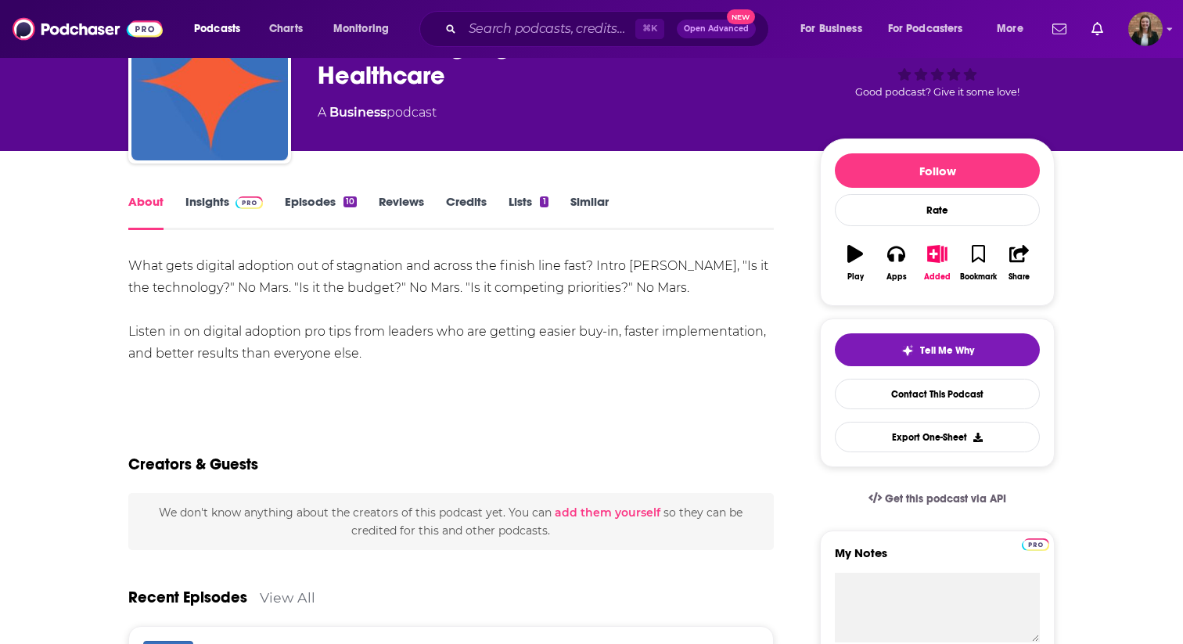
scroll to position [52, 0]
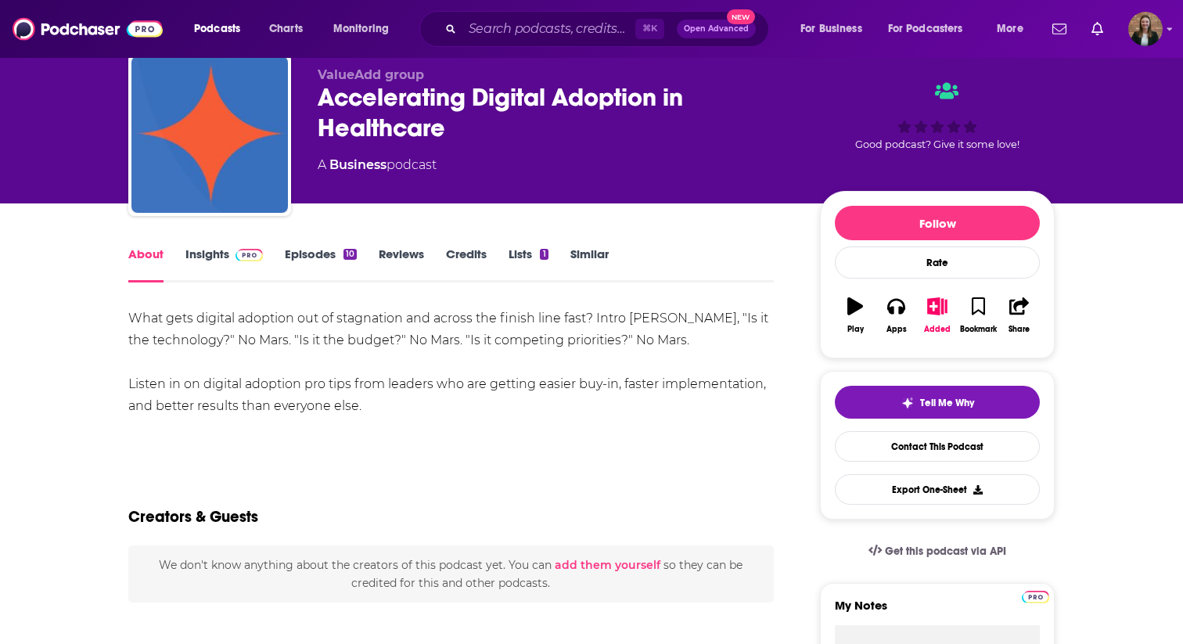
click at [205, 265] on link "Insights" at bounding box center [223, 264] width 77 height 36
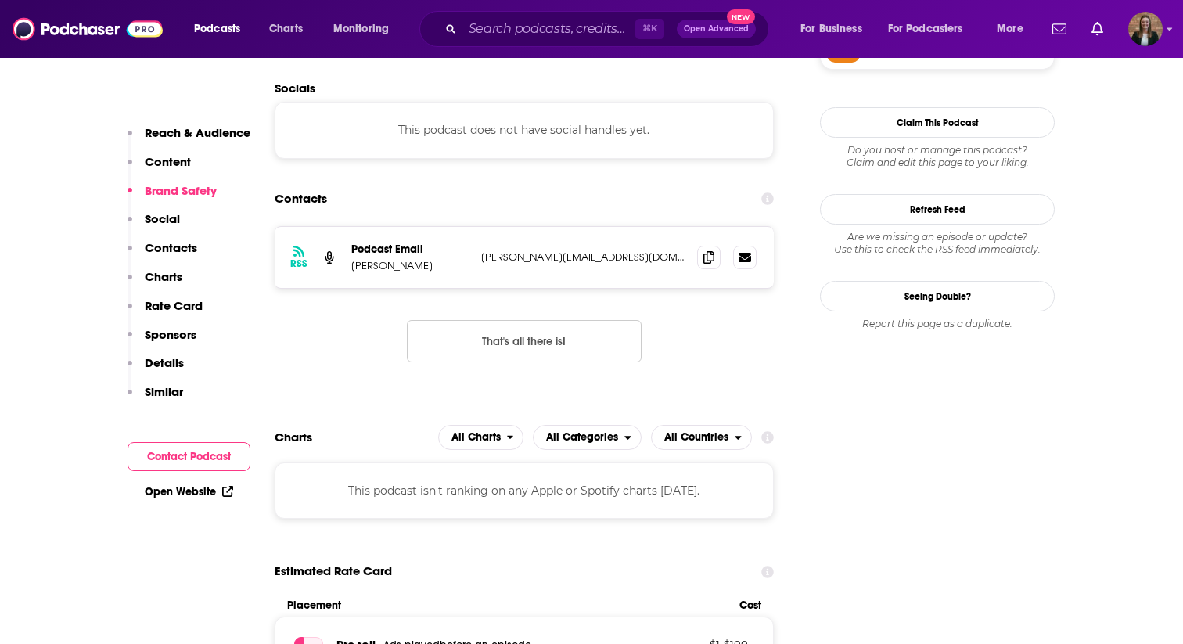
scroll to position [1246, 0]
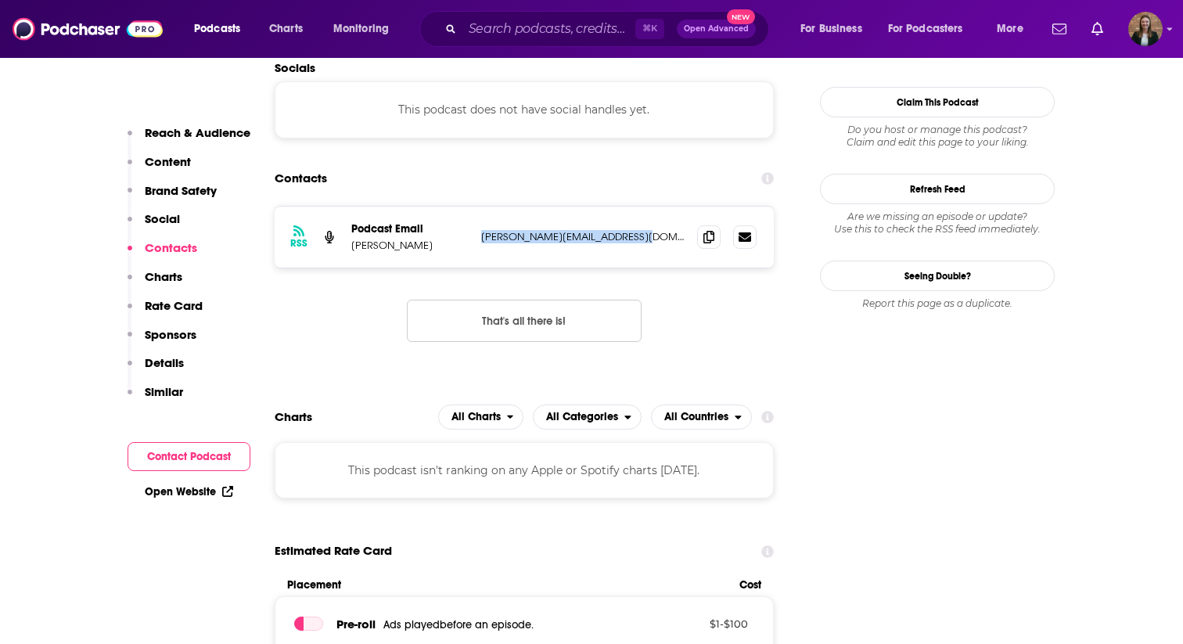
drag, startPoint x: 476, startPoint y: 238, endPoint x: 645, endPoint y: 246, distance: 169.9
click at [645, 246] on div "RSS Podcast Email Jake jake.herway@valueaddgroup.com jake.herway@valueaddgroup.…" at bounding box center [524, 236] width 499 height 61
copy p "jake.herway@valueaddgroup.com"
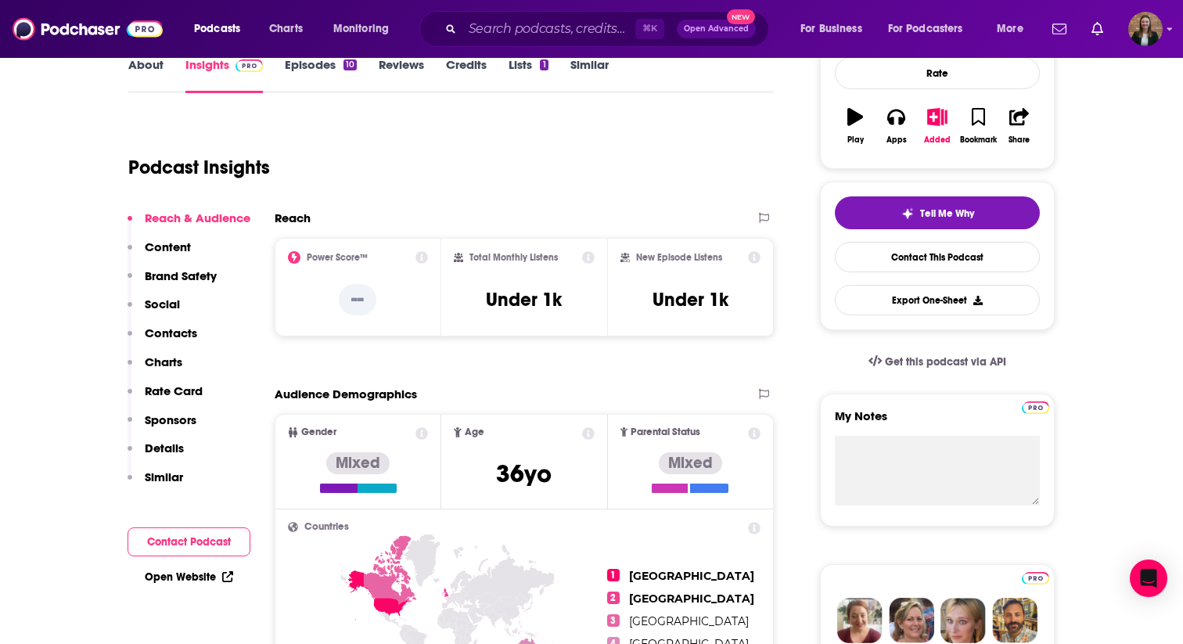
scroll to position [0, 0]
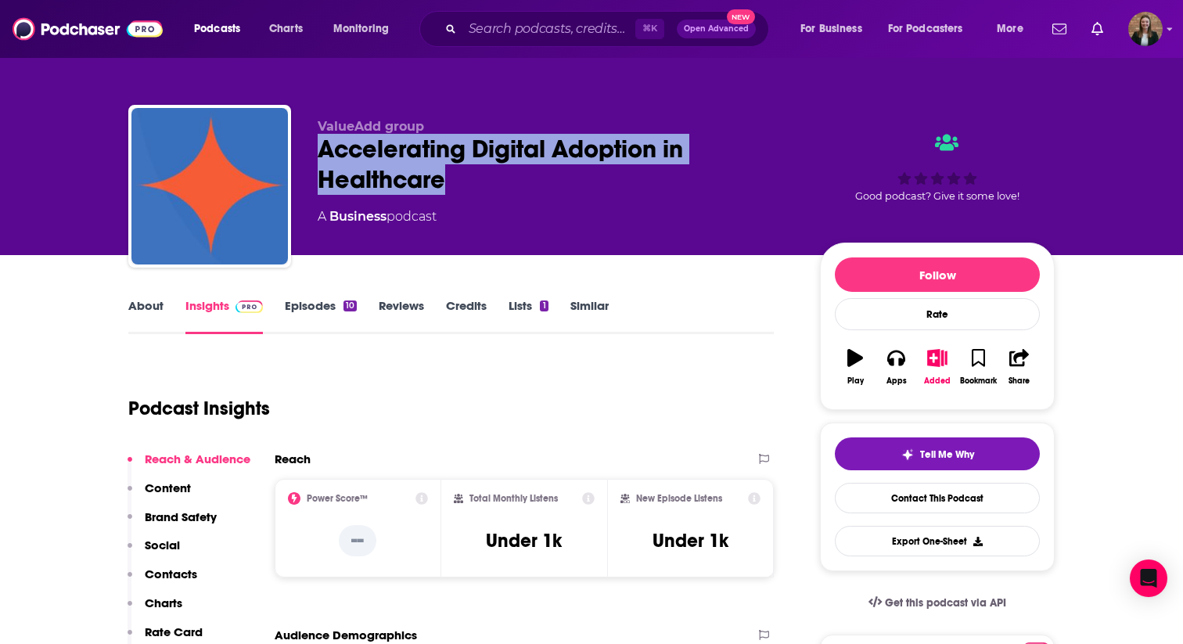
drag, startPoint x: 318, startPoint y: 147, endPoint x: 473, endPoint y: 178, distance: 158.8
click at [473, 178] on div "Accelerating Digital Adoption in Healthcare" at bounding box center [556, 164] width 477 height 61
copy h2 "Accelerating Digital Adoption in Healthcare"
click at [145, 314] on link "About" at bounding box center [145, 316] width 35 height 36
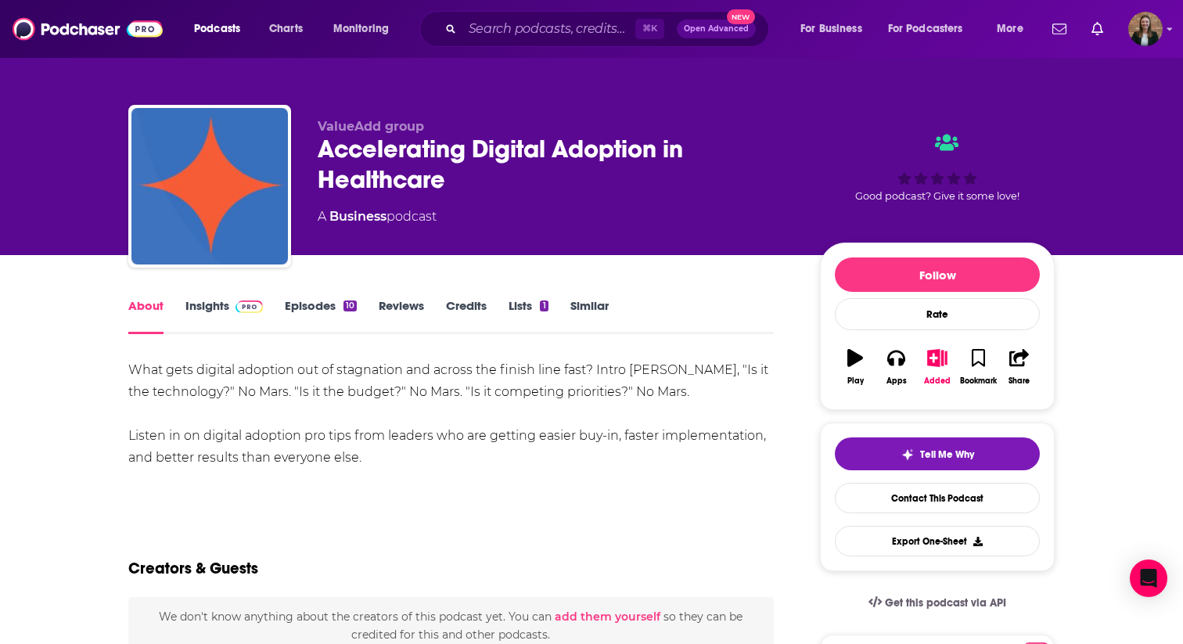
click at [309, 300] on link "Episodes 10" at bounding box center [321, 316] width 72 height 36
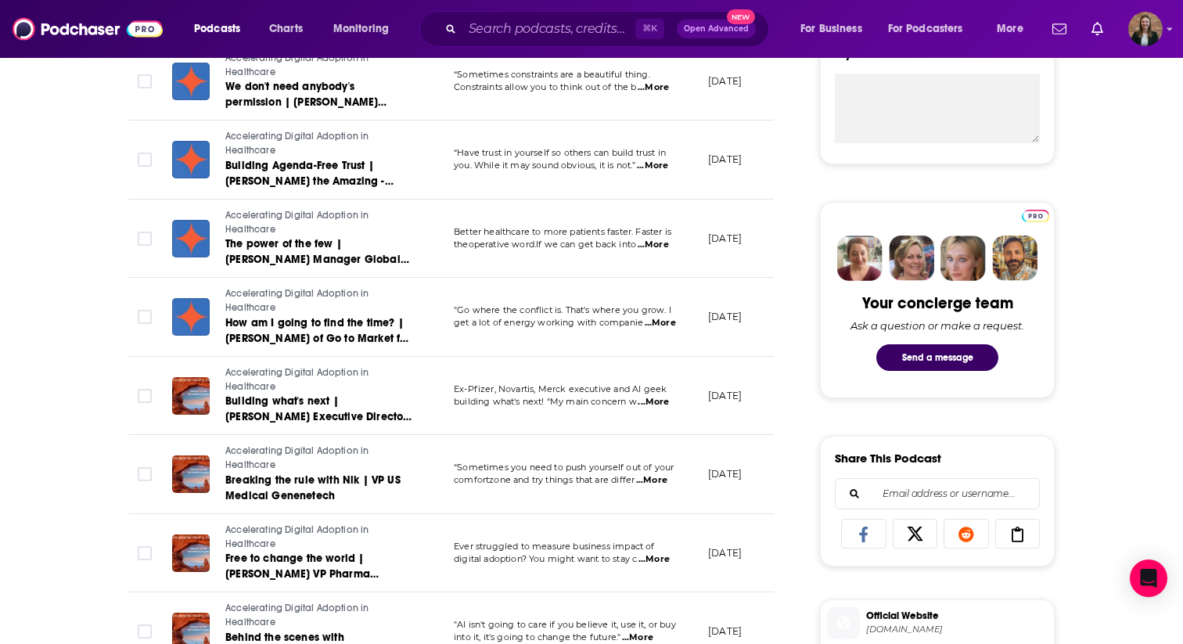
scroll to position [622, 0]
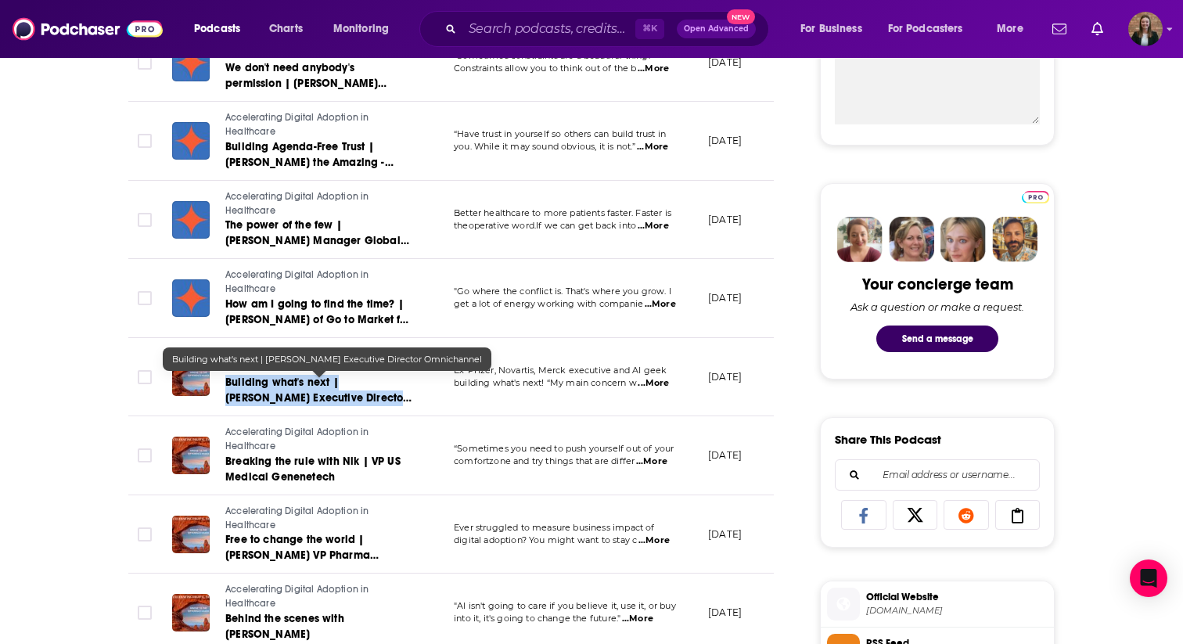
drag, startPoint x: 222, startPoint y: 379, endPoint x: 409, endPoint y: 400, distance: 188.1
click at [409, 400] on div "Accelerating Digital Adoption in Healthcare Building what's next | Leo Londono …" at bounding box center [292, 376] width 241 height 59
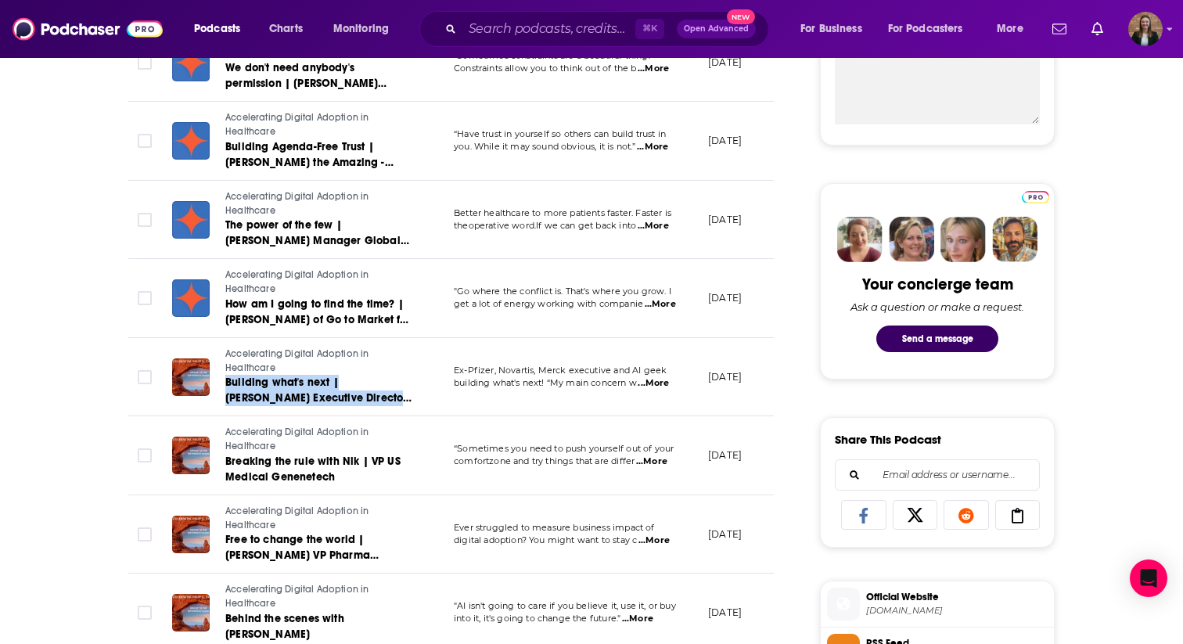
copy span "Building what's next | Leo Londono Executive Director Omnichannel"
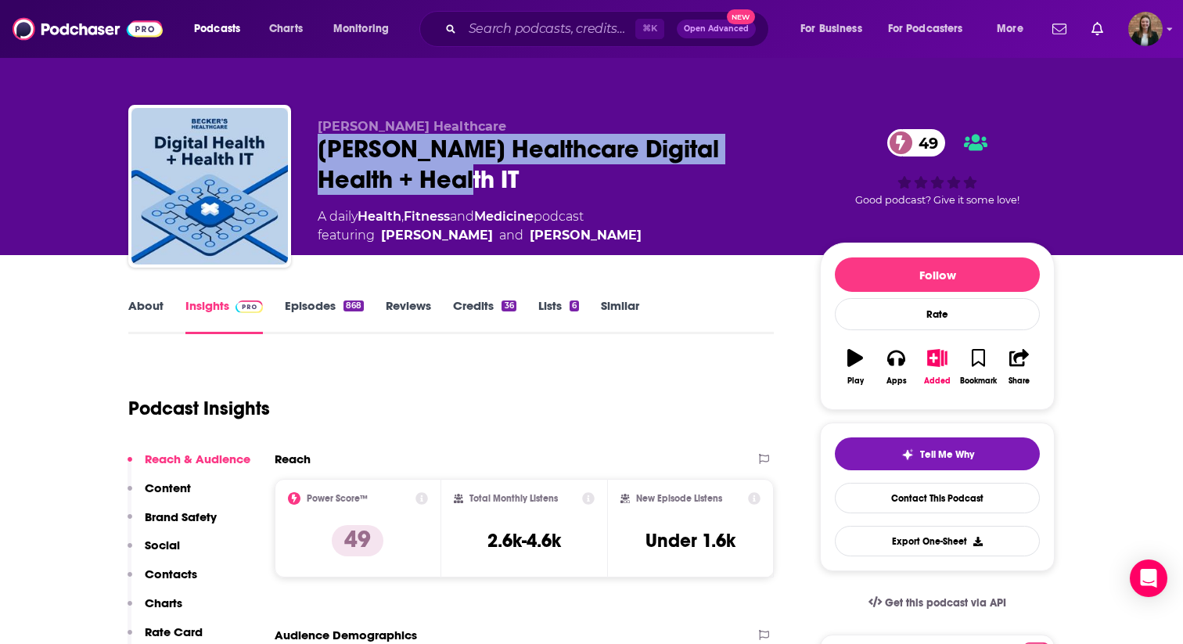
drag, startPoint x: 310, startPoint y: 145, endPoint x: 483, endPoint y: 185, distance: 177.4
click at [483, 185] on div "[PERSON_NAME] Healthcare [PERSON_NAME] Healthcare Digital Health + Health IT 49…" at bounding box center [591, 189] width 926 height 169
copy h2 "[PERSON_NAME] Healthcare Digital Health + Health IT"
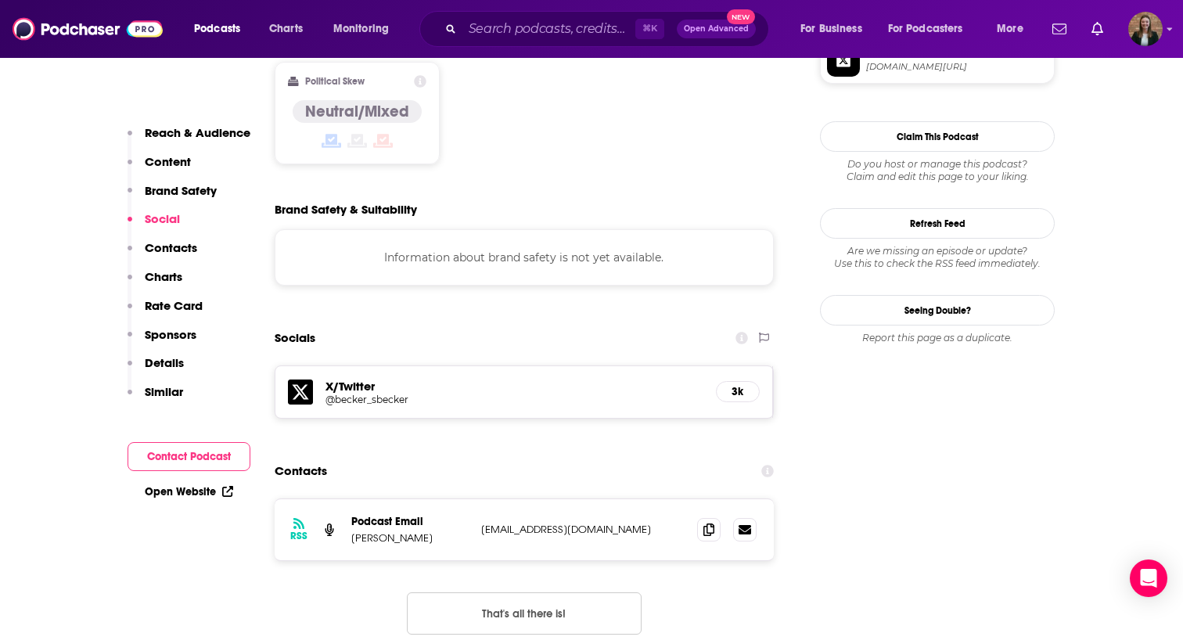
scroll to position [1262, 0]
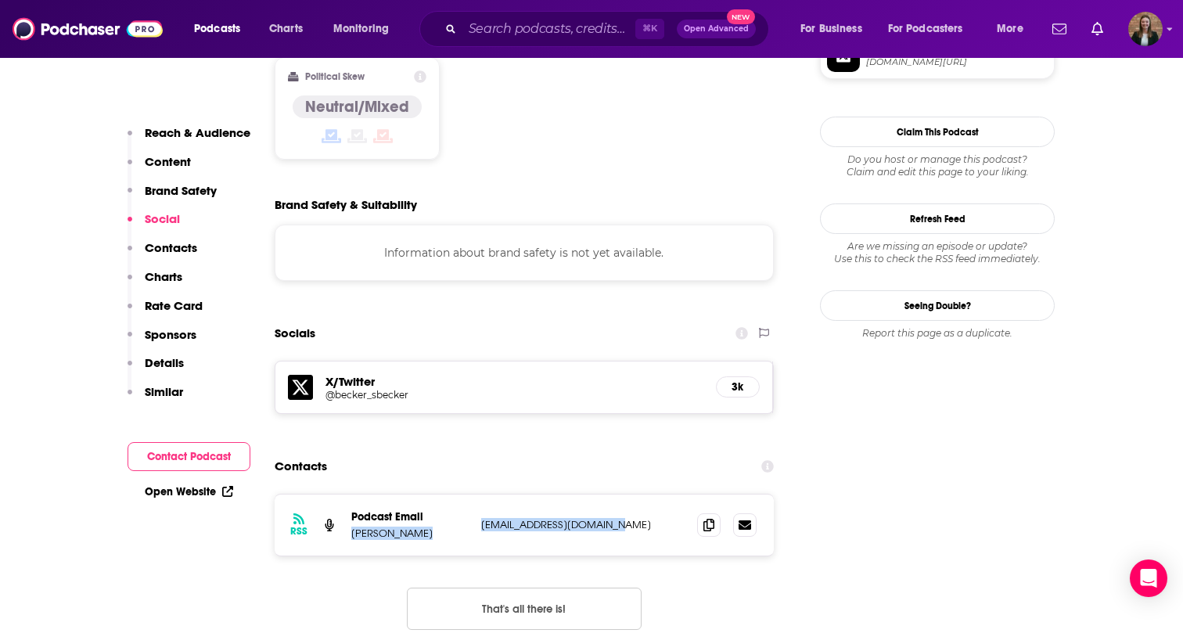
drag, startPoint x: 467, startPoint y: 444, endPoint x: 617, endPoint y: 444, distance: 150.2
click at [0, 0] on div "Podcast Email [PERSON_NAME] [EMAIL_ADDRESS][DOMAIN_NAME] [EMAIL_ADDRESS][DOMAIN…" at bounding box center [0, 0] width 0 height 0
click at [628, 518] on p "jeremywetpaint@yahoo.com" at bounding box center [582, 524] width 203 height 13
drag, startPoint x: 481, startPoint y: 446, endPoint x: 619, endPoint y: 453, distance: 138.6
click at [619, 494] on div "RSS Podcast Email Scott Becker jeremywetpaint@yahoo.com jeremywetpaint@yahoo.com" at bounding box center [524, 524] width 499 height 61
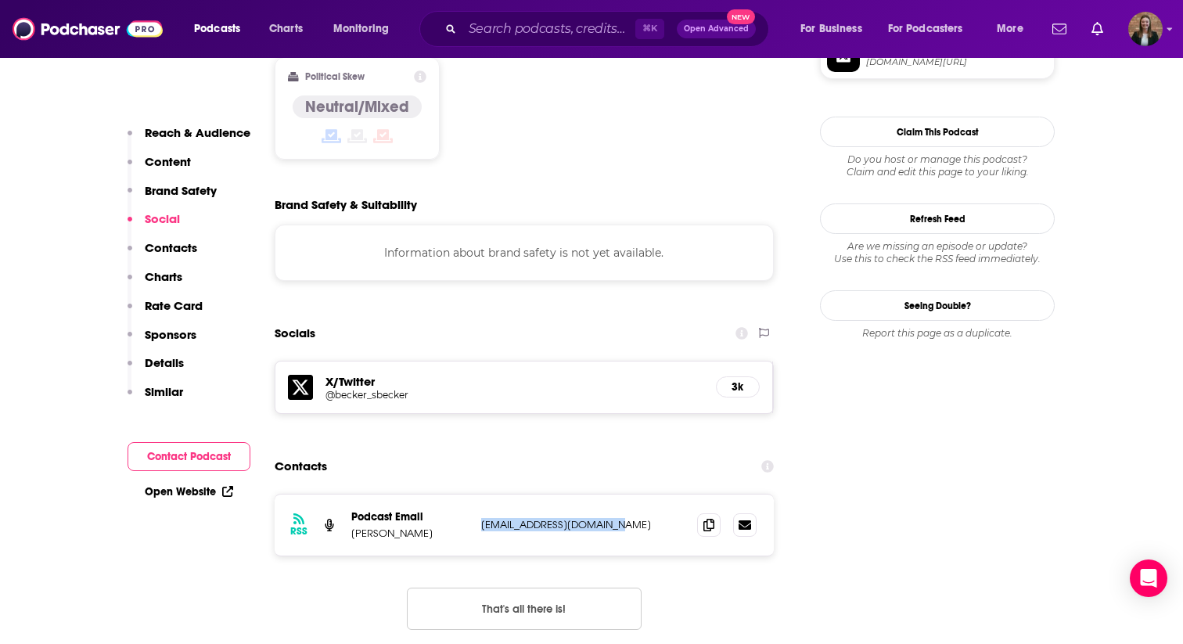
copy p "jeremywetpaint@yahoo.com"
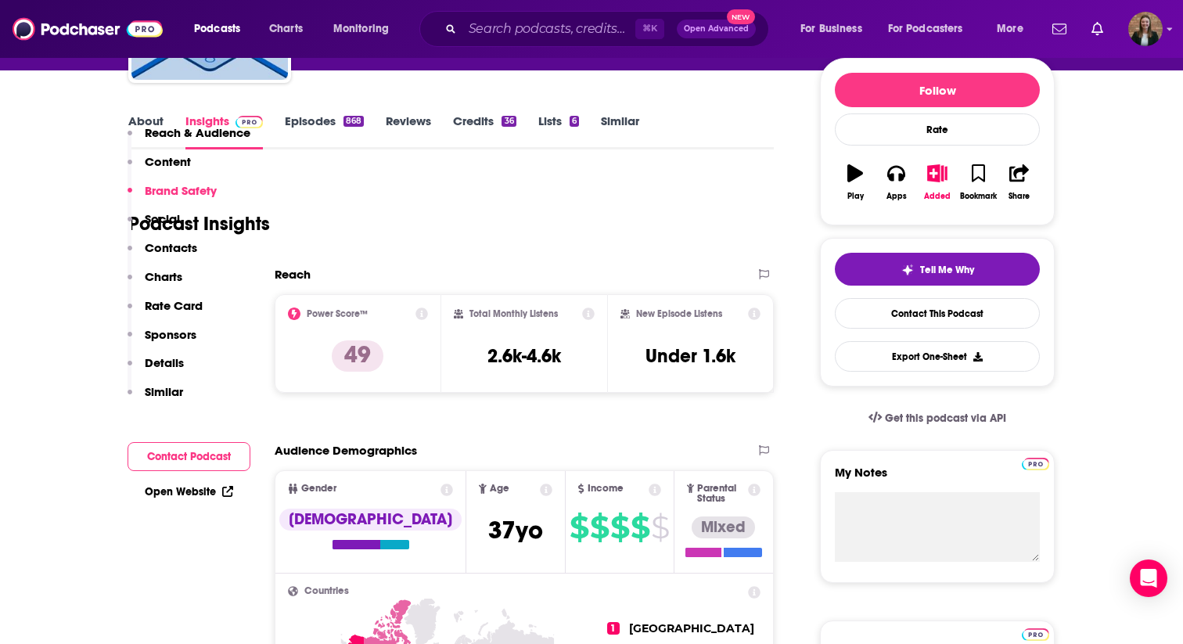
scroll to position [0, 0]
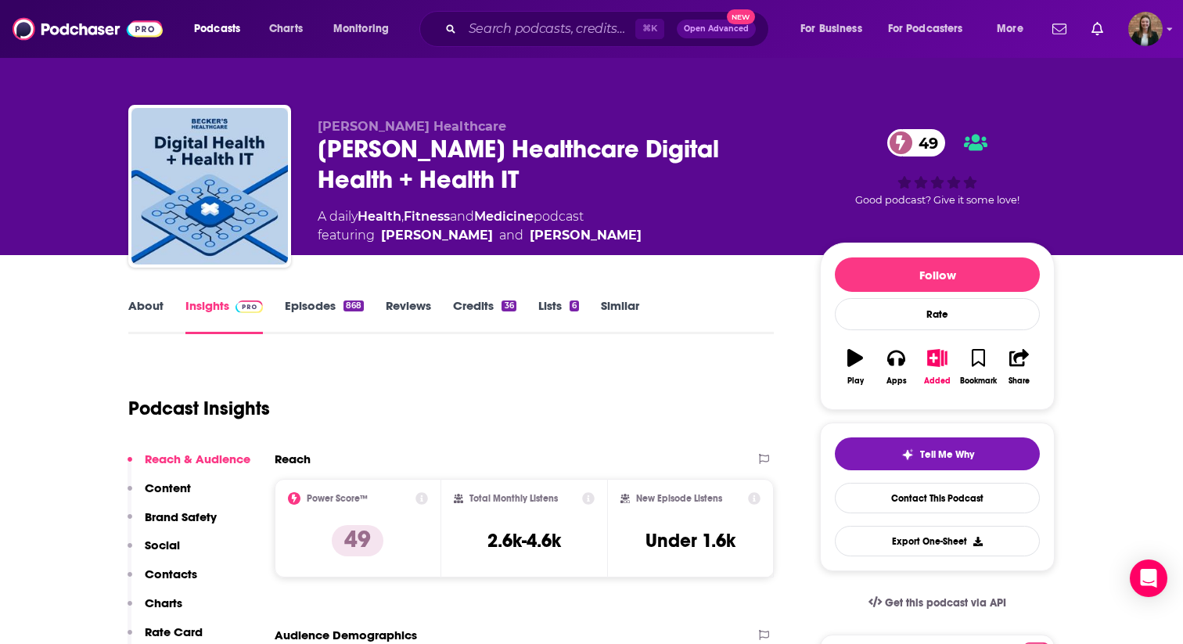
click at [295, 307] on link "Episodes 868" at bounding box center [324, 316] width 79 height 36
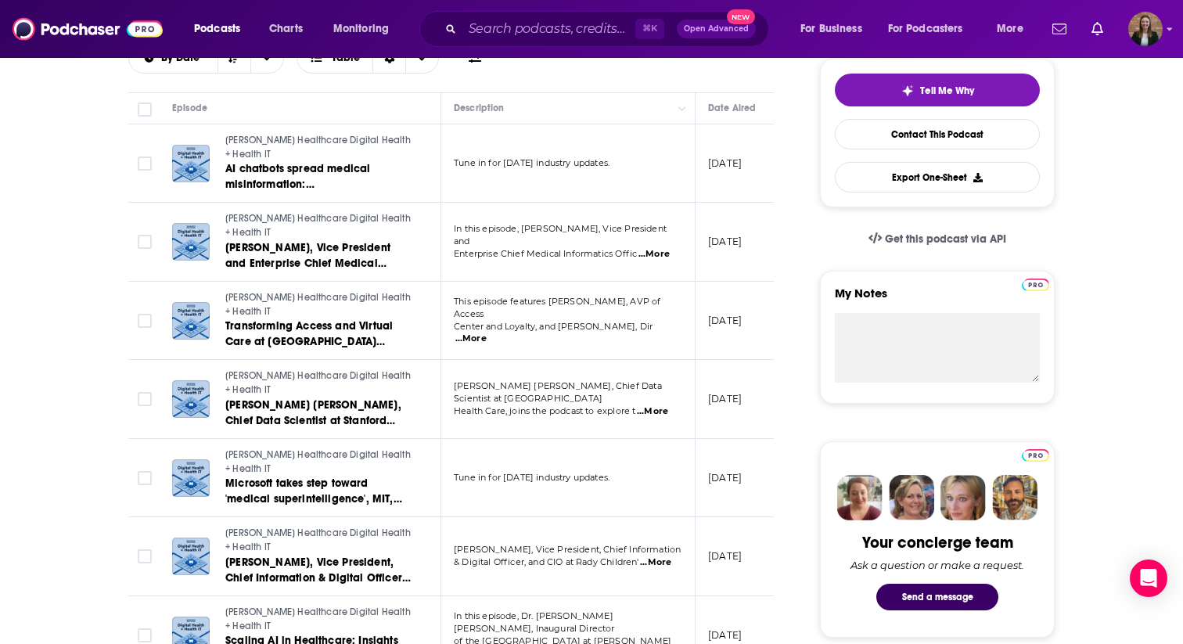
scroll to position [362, 0]
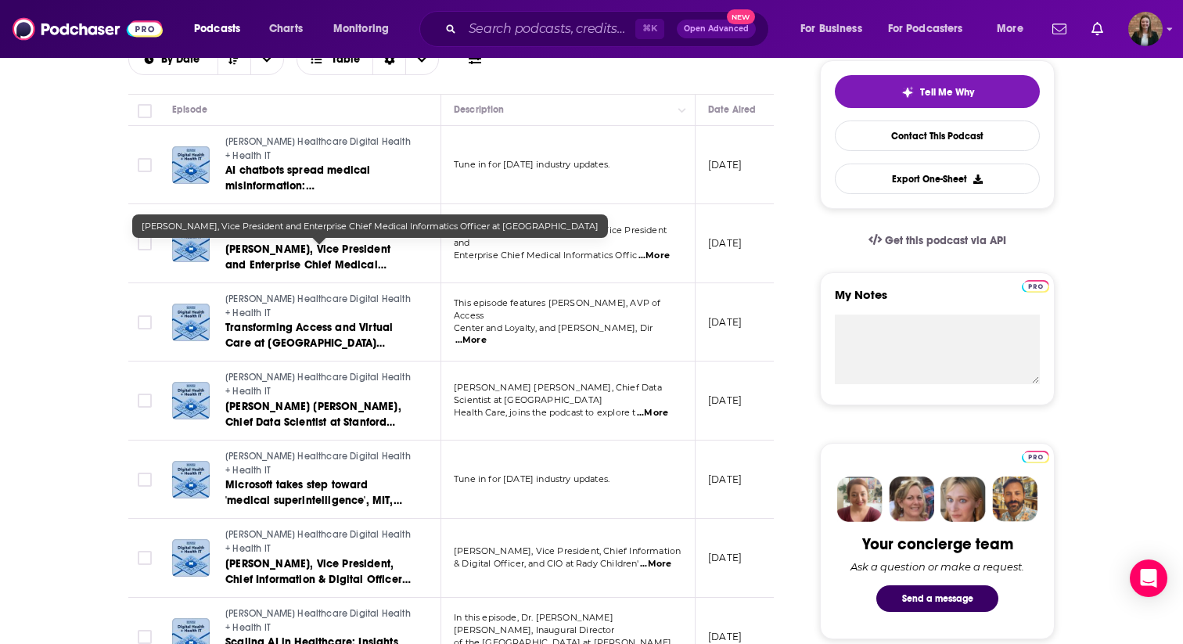
click at [351, 246] on span "Dr. Tinu Tadese, Vice President and Enterprise Chief Medical Informatics Office…" at bounding box center [307, 272] width 165 height 60
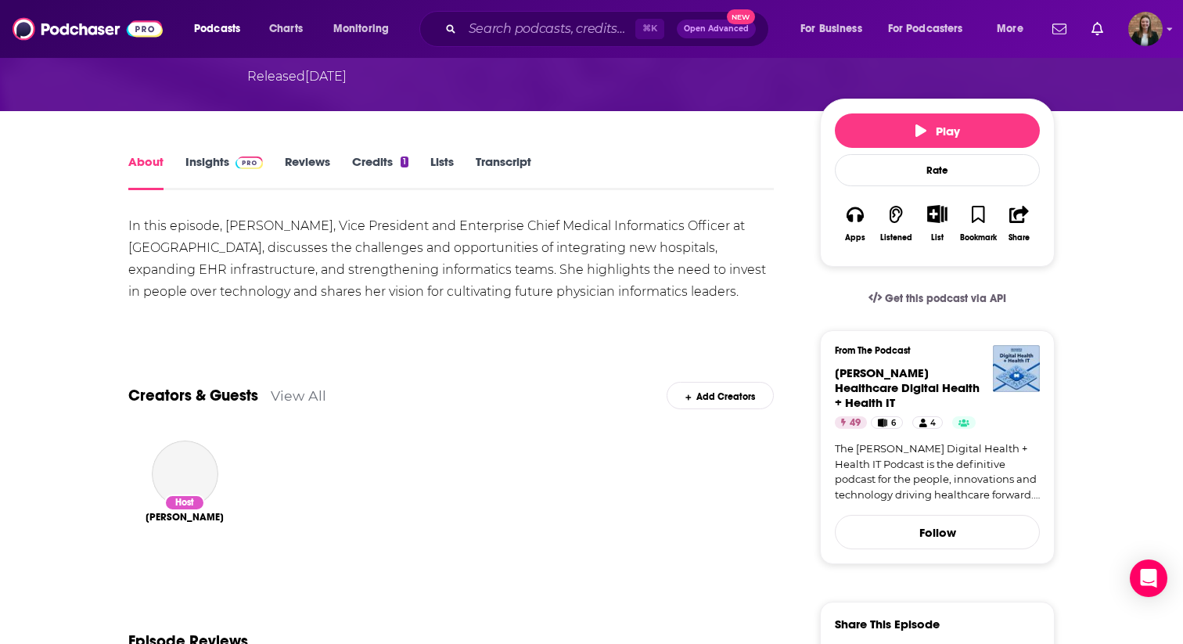
scroll to position [185, 0]
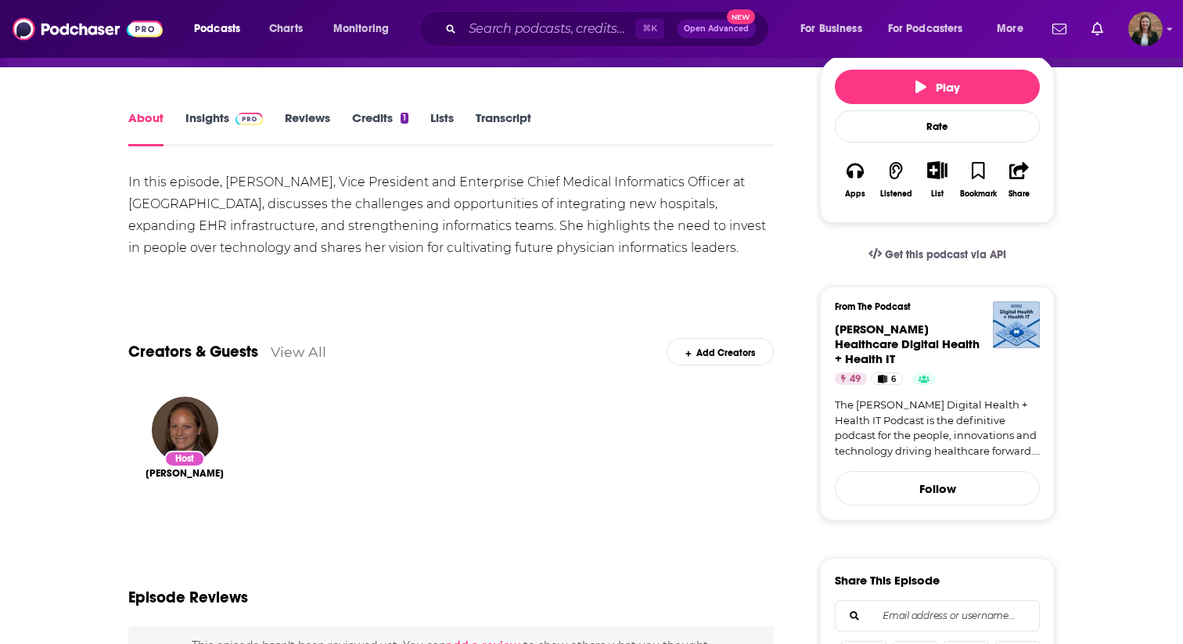
scroll to position [162, 0]
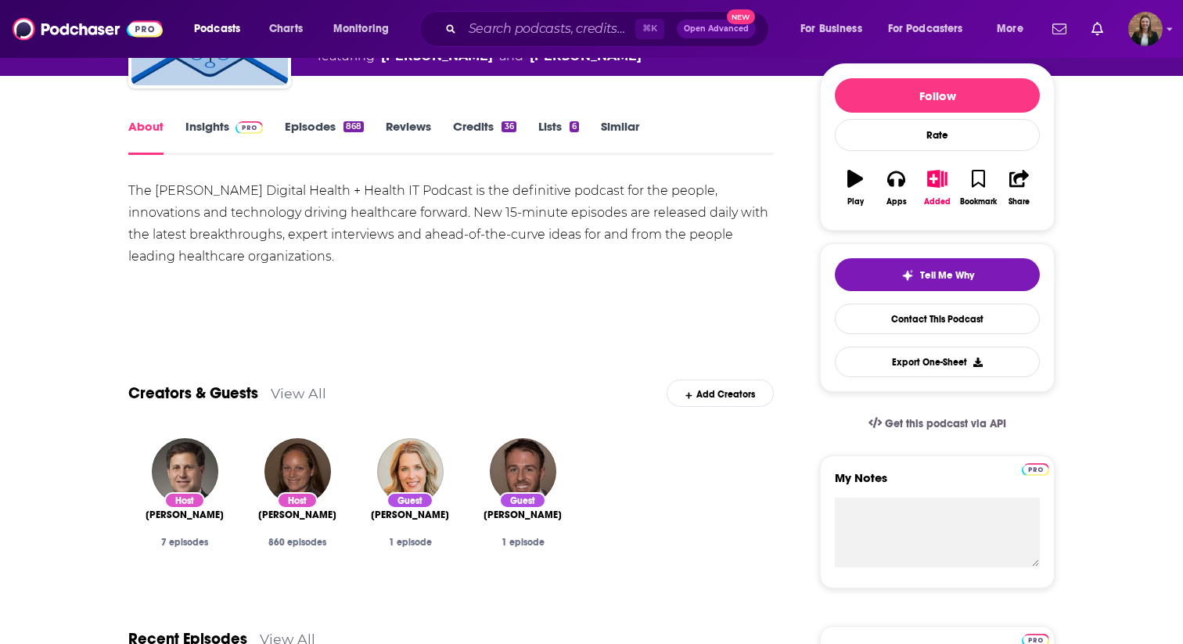
scroll to position [88, 0]
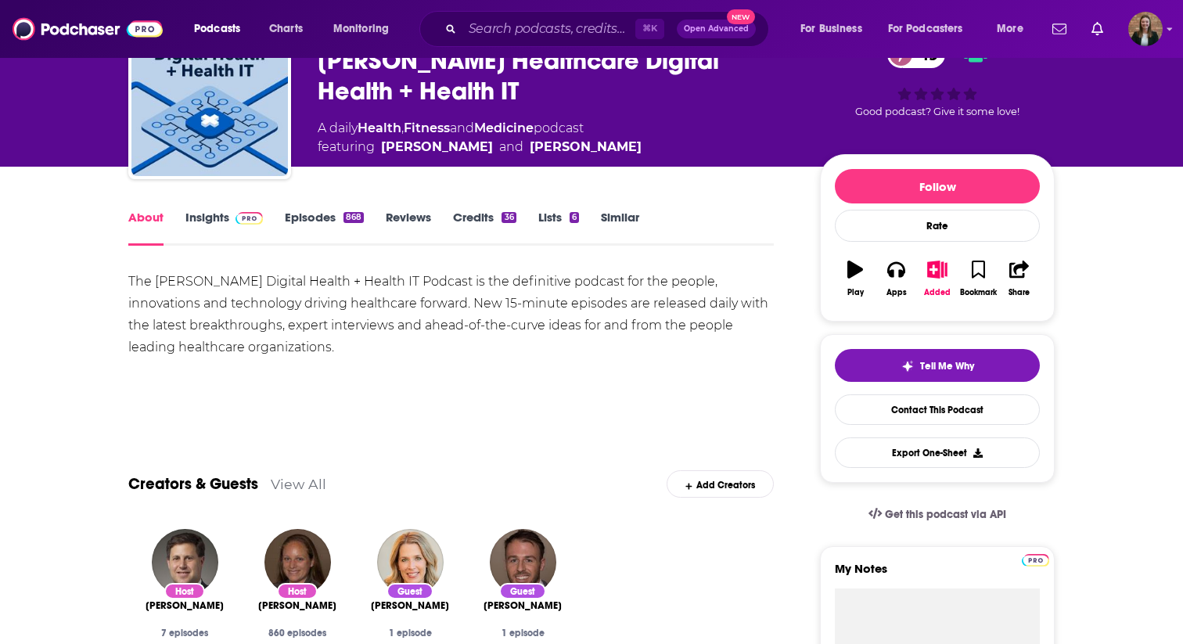
click at [300, 222] on link "Episodes 868" at bounding box center [324, 228] width 79 height 36
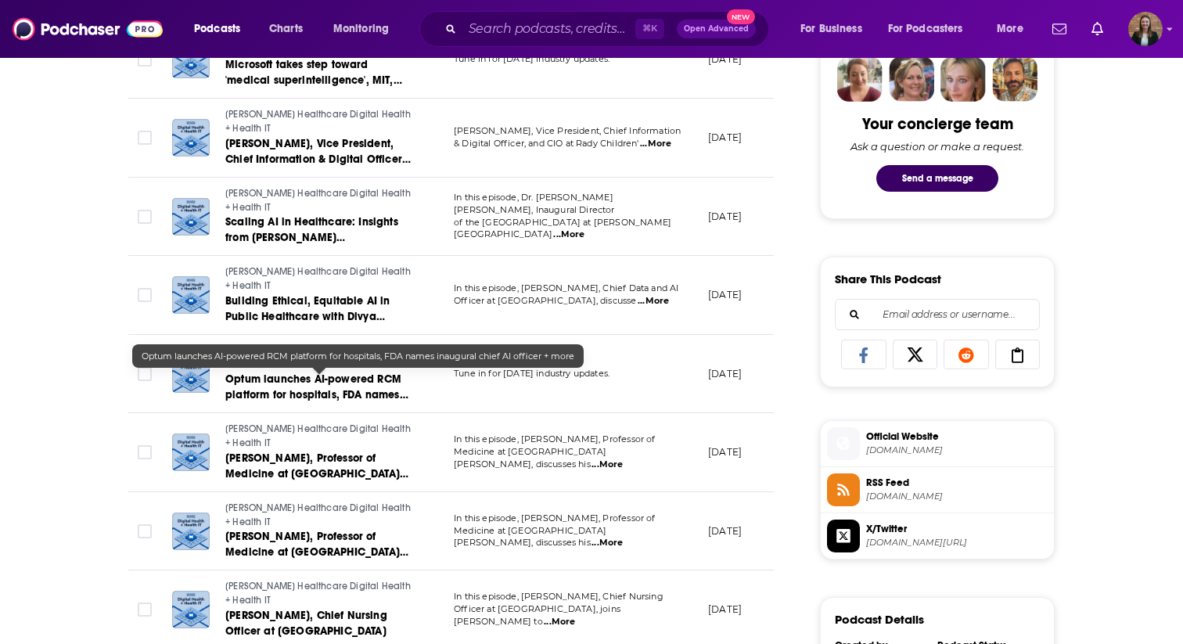
scroll to position [869, 0]
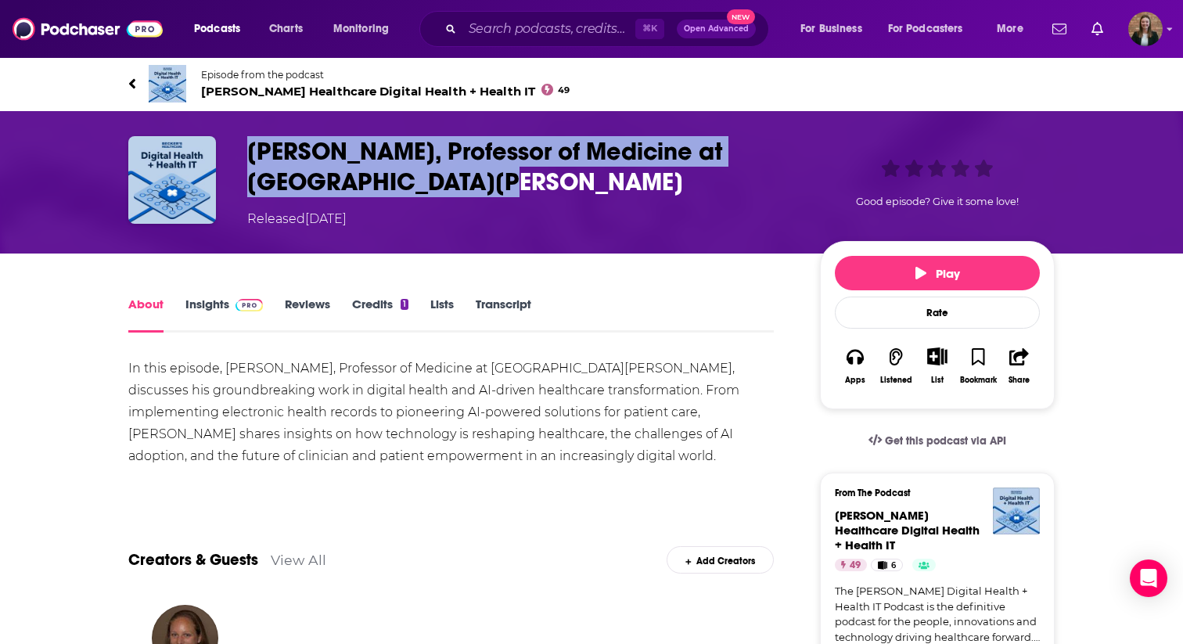
drag, startPoint x: 237, startPoint y: 138, endPoint x: 458, endPoint y: 196, distance: 228.8
click at [458, 196] on div "[PERSON_NAME], Professor of Medicine at [GEOGRAPHIC_DATA][PERSON_NAME] Released…" at bounding box center [591, 182] width 926 height 92
copy h1 "[PERSON_NAME], Professor of Medicine at [GEOGRAPHIC_DATA][PERSON_NAME]"
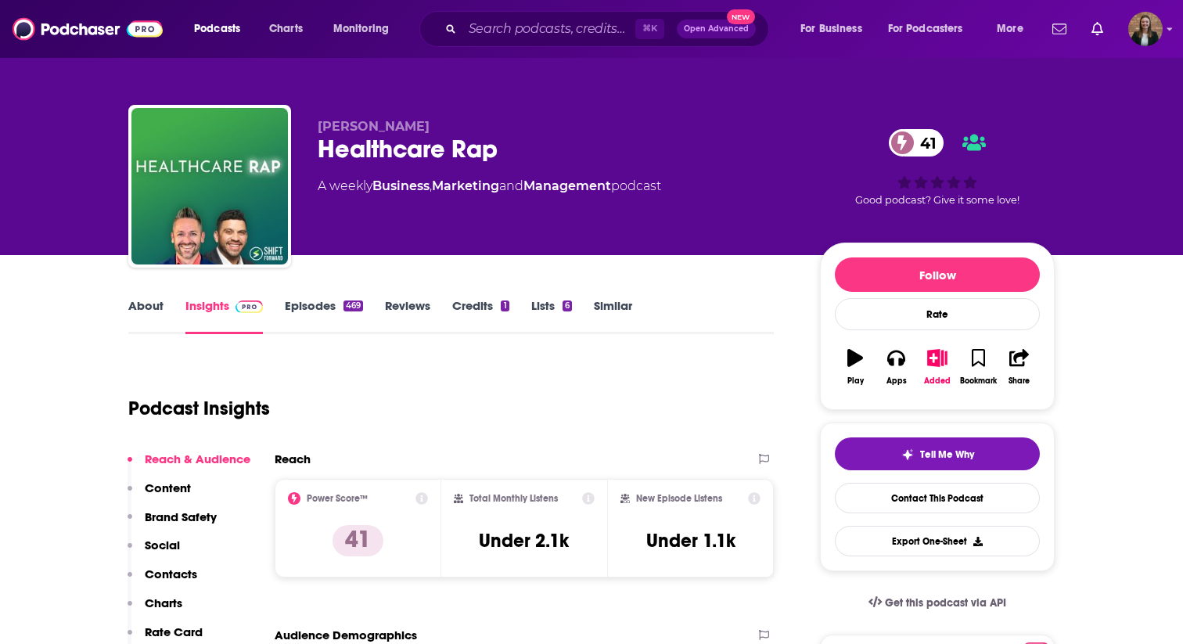
click at [138, 316] on link "About" at bounding box center [145, 316] width 35 height 36
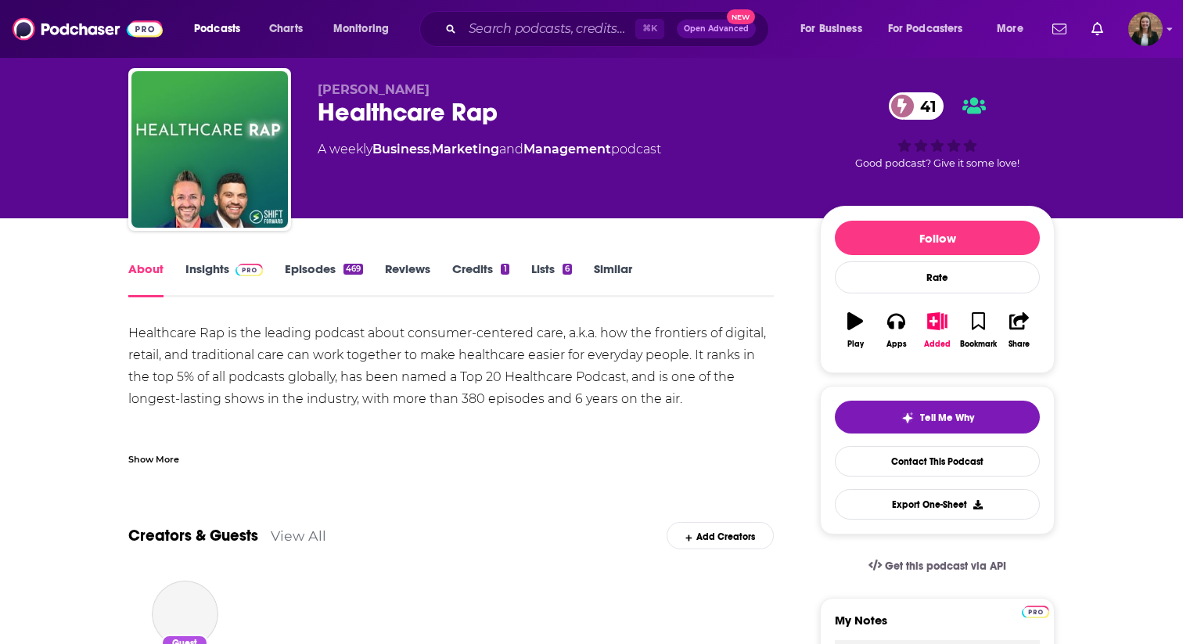
scroll to position [64, 0]
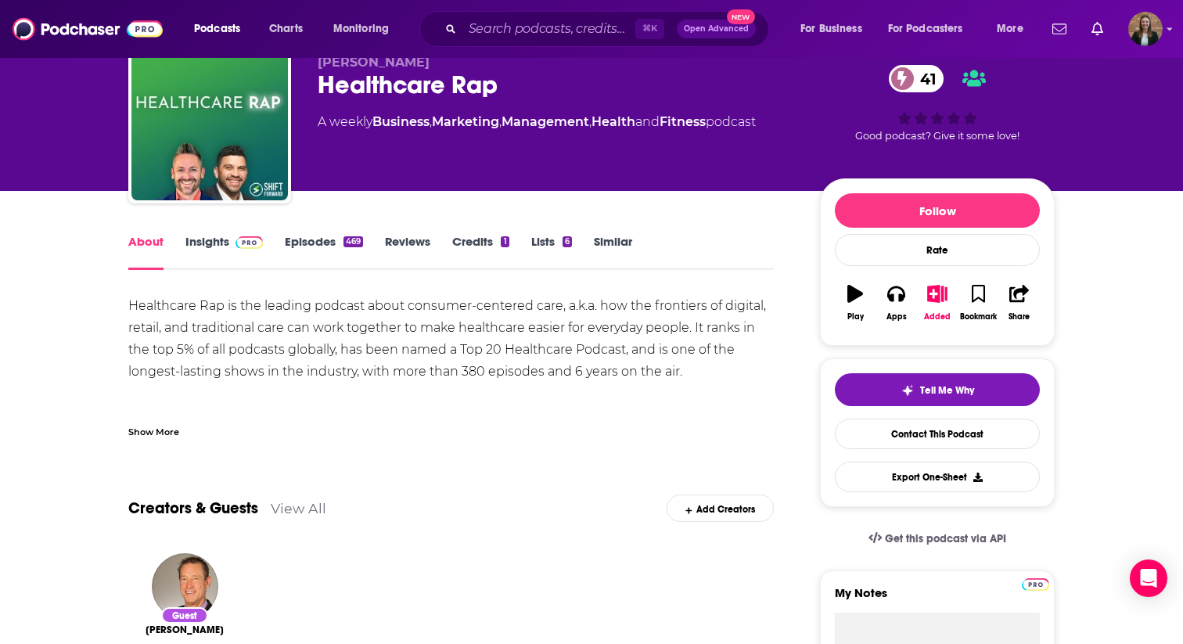
click at [310, 242] on link "Episodes 469" at bounding box center [324, 252] width 78 height 36
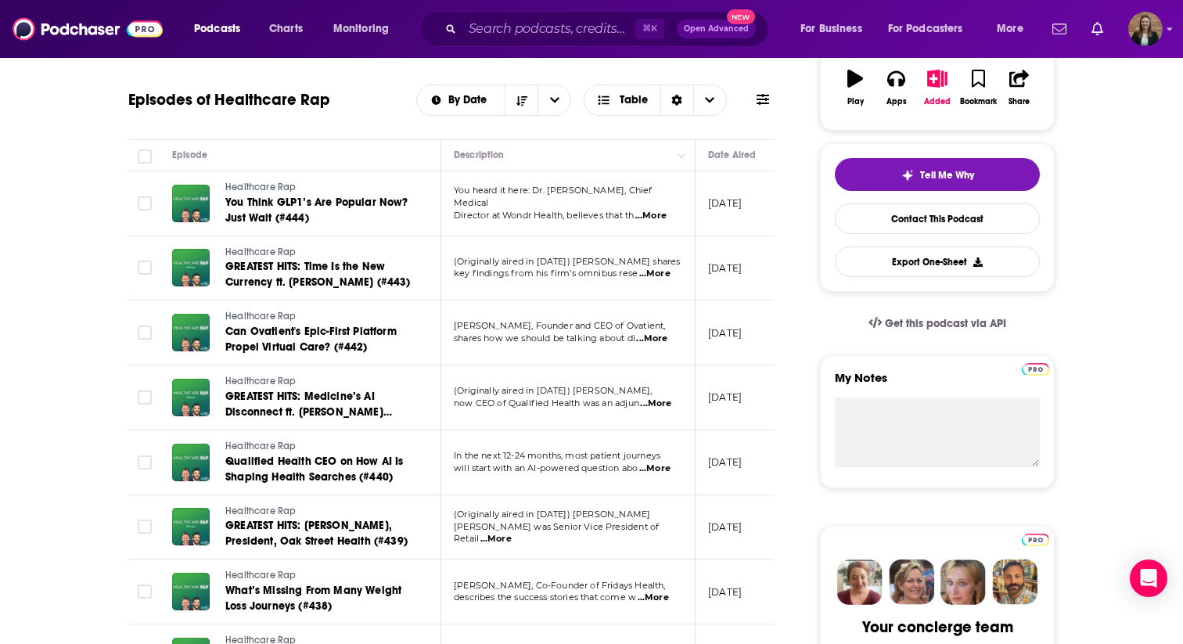
scroll to position [317, 0]
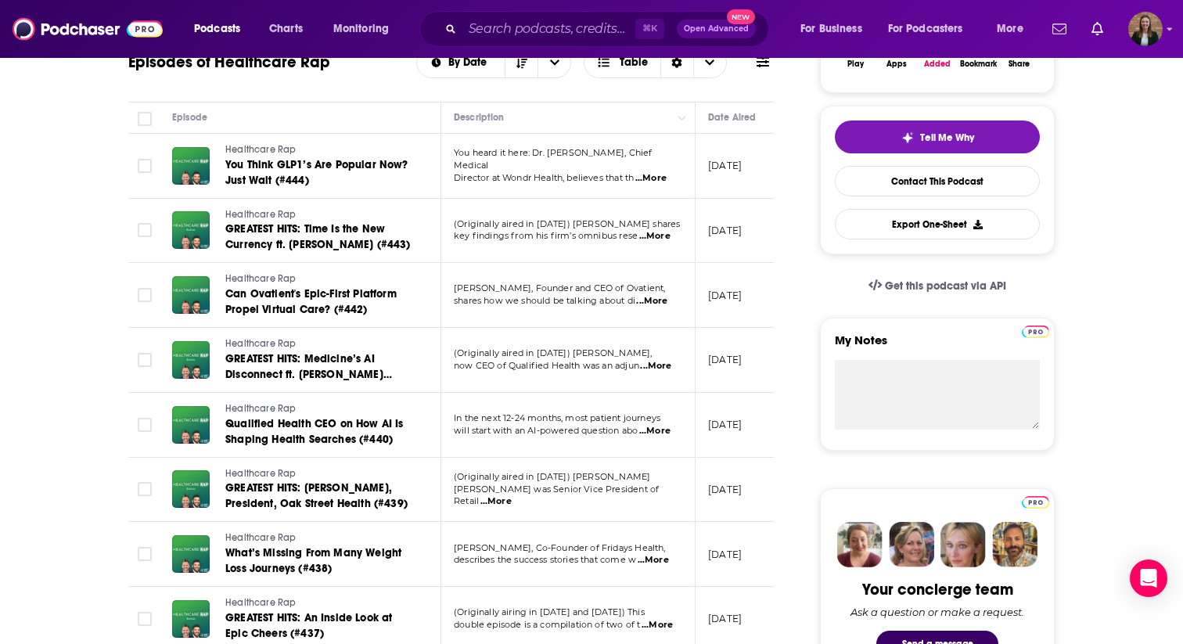
click at [660, 300] on span "...More" at bounding box center [651, 301] width 31 height 13
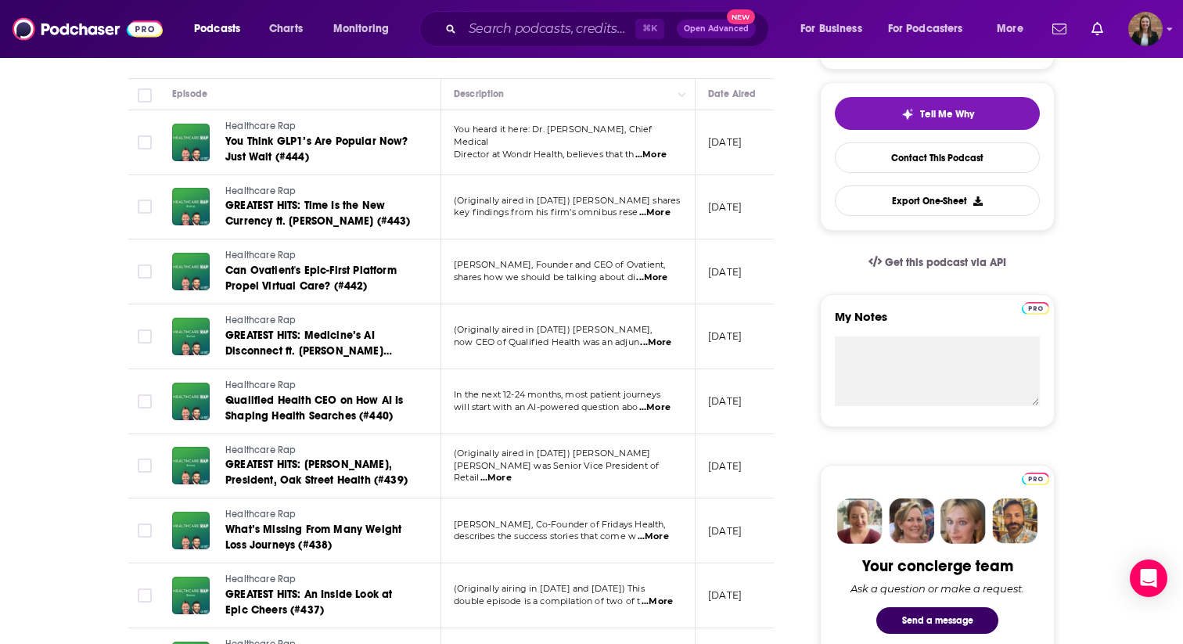
scroll to position [338, 0]
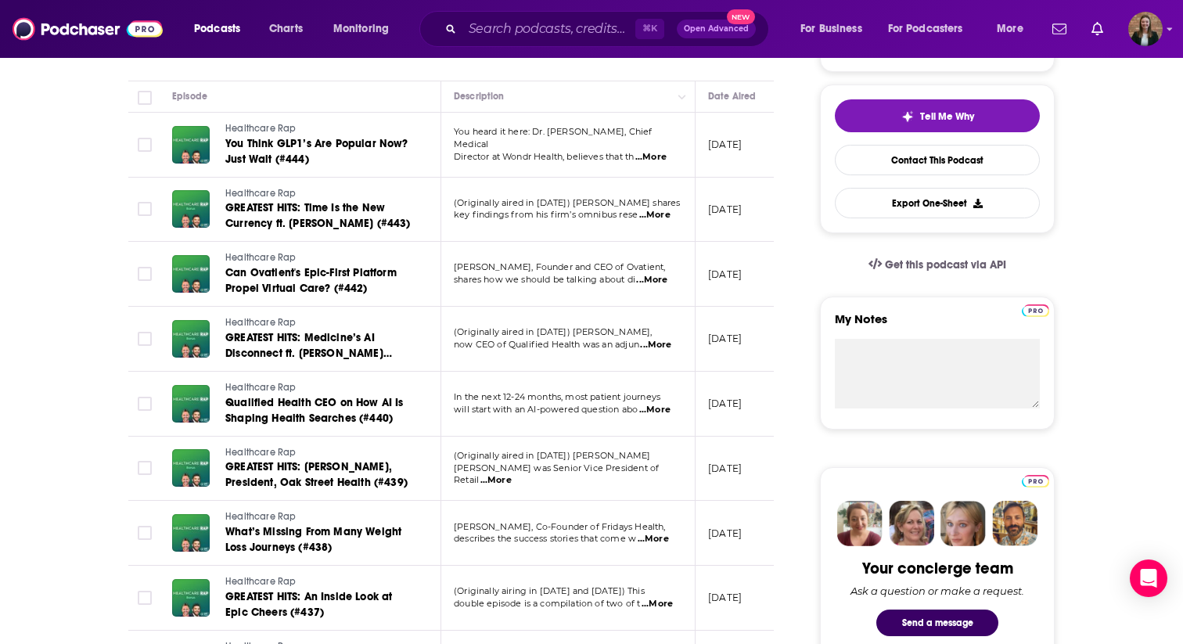
click at [652, 154] on span "...More" at bounding box center [650, 157] width 31 height 13
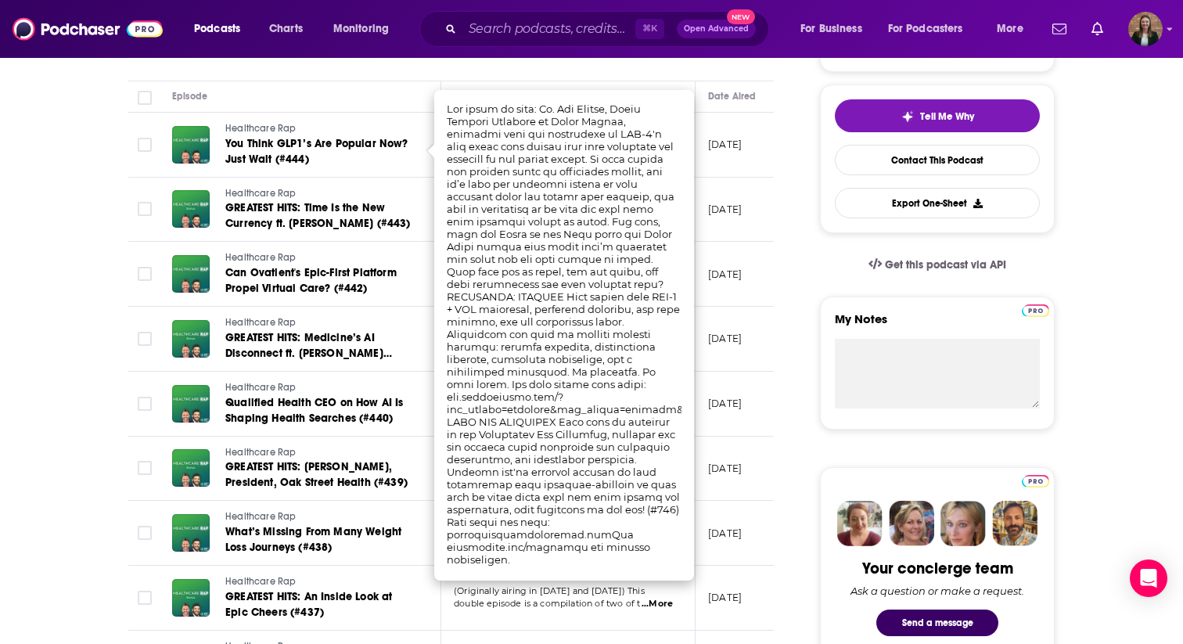
click at [758, 182] on td "[DATE]" at bounding box center [746, 210] width 102 height 65
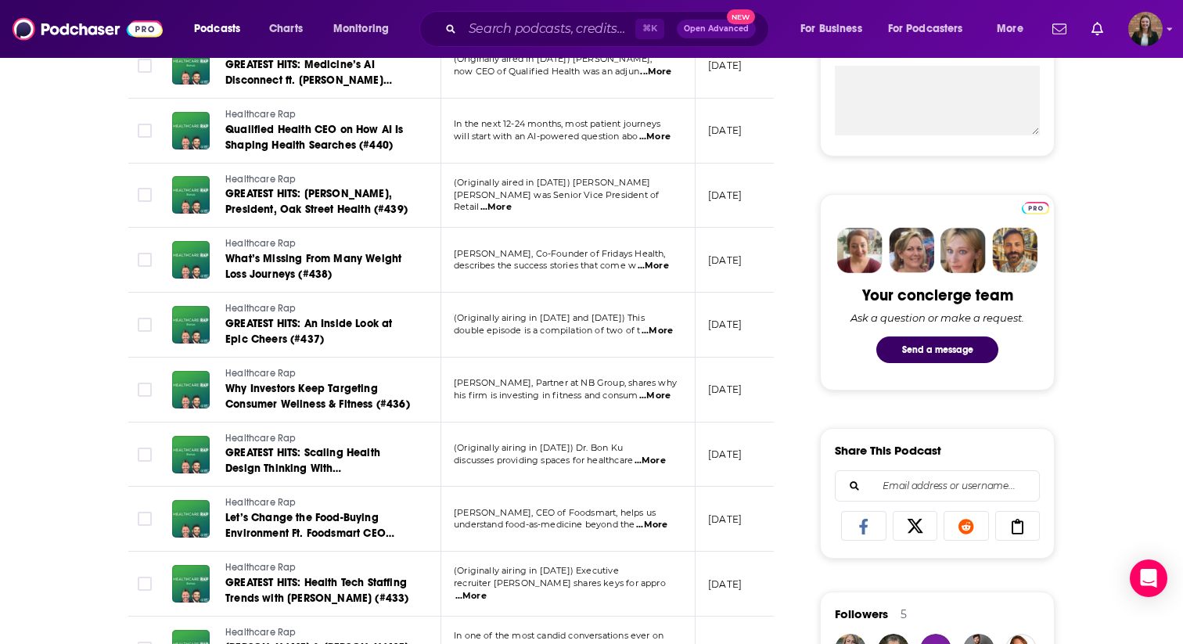
scroll to position [614, 0]
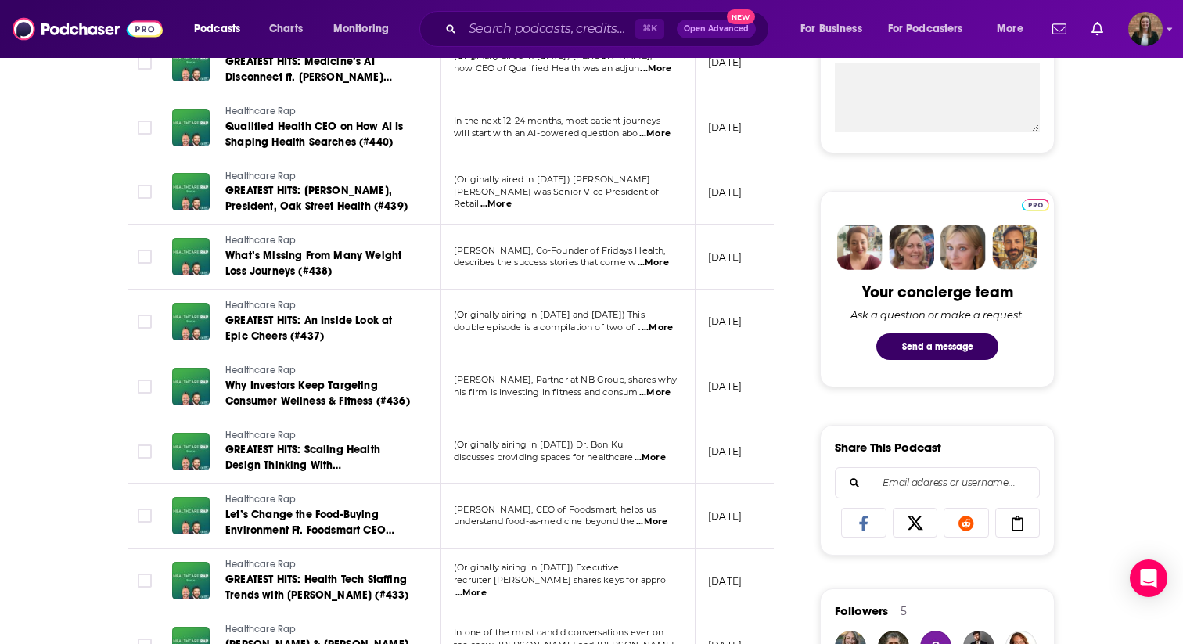
click at [666, 137] on span "...More" at bounding box center [654, 133] width 31 height 13
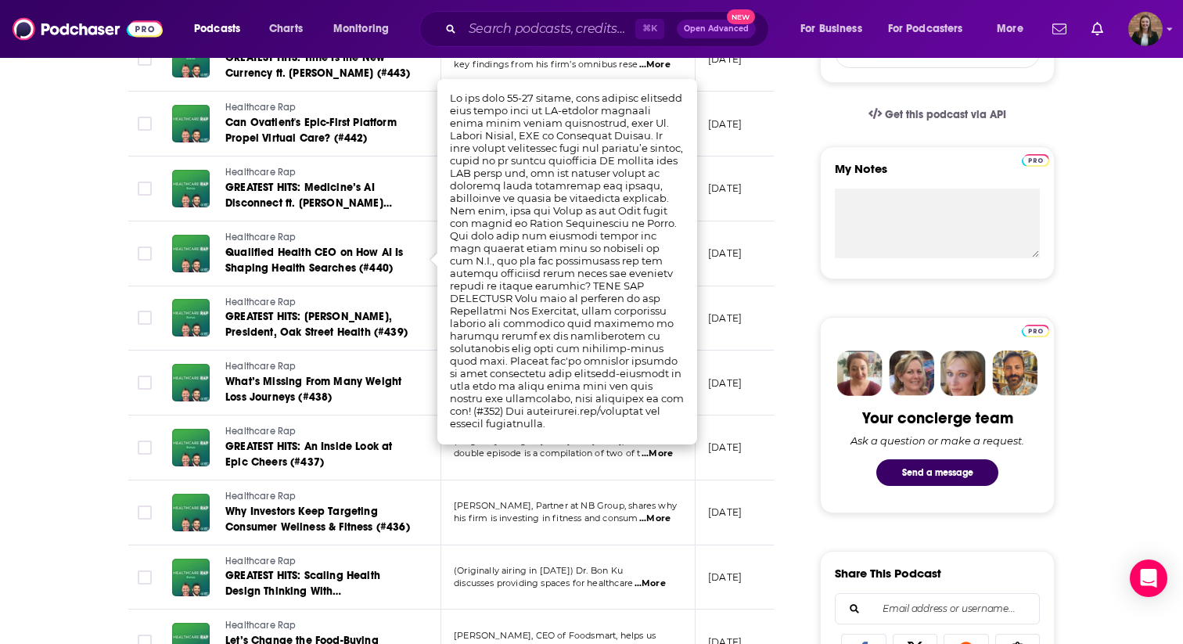
scroll to position [480, 0]
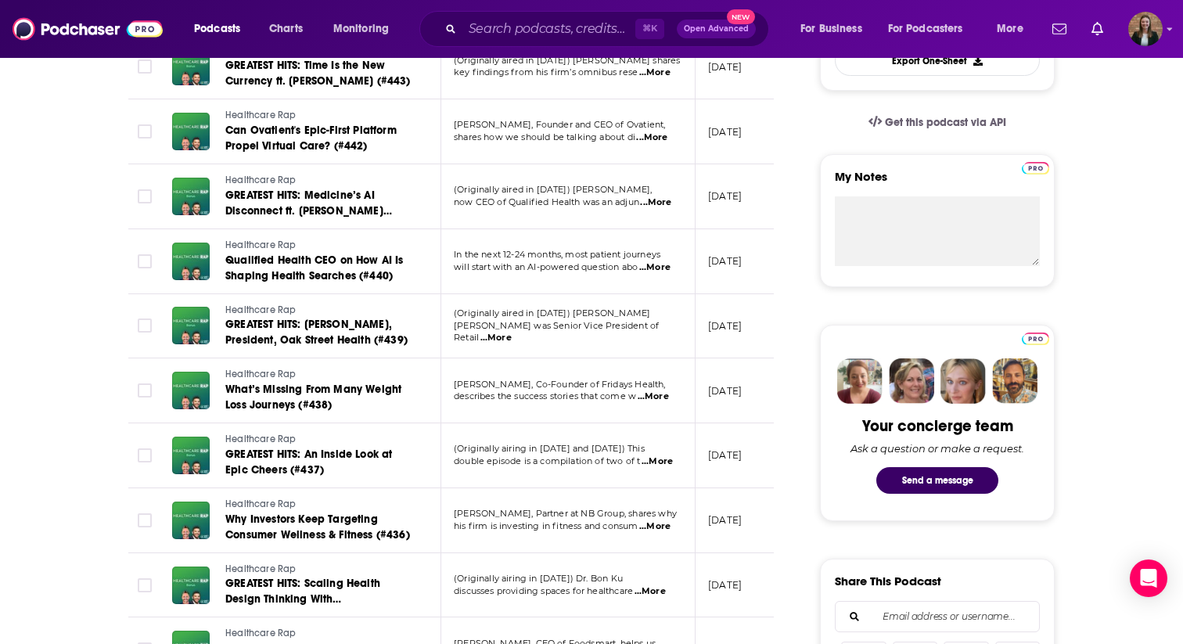
drag, startPoint x: 221, startPoint y: 257, endPoint x: 400, endPoint y: 290, distance: 183.0
click at [400, 290] on td "Healthcare Rap Qualified Health CEO on How AI Is Shaping Health Searches (#440)" at bounding box center [301, 261] width 282 height 65
copy span "Qualified Health CEO on How AI Is Shaping Health Searches (#440)"
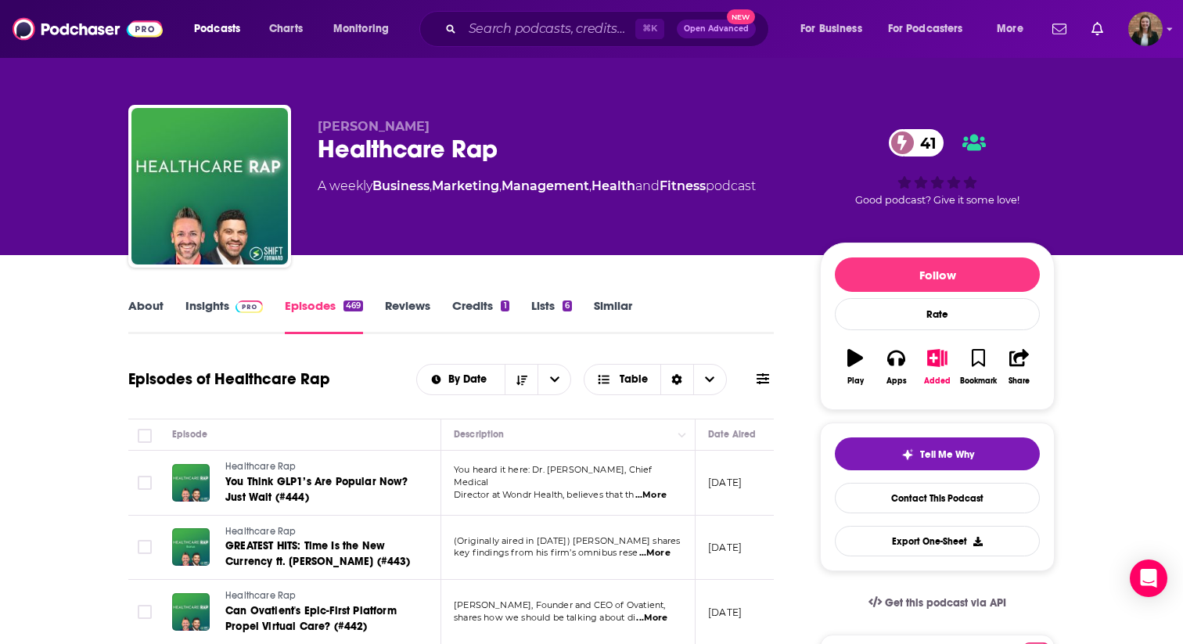
click at [157, 307] on link "About" at bounding box center [145, 316] width 35 height 36
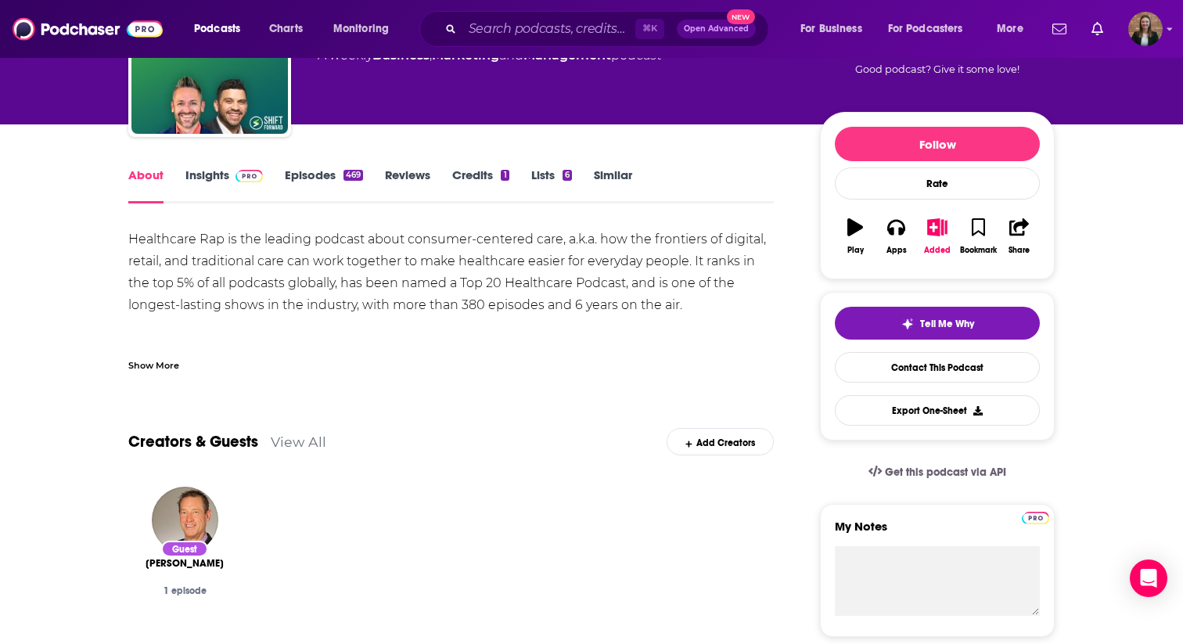
scroll to position [83, 0]
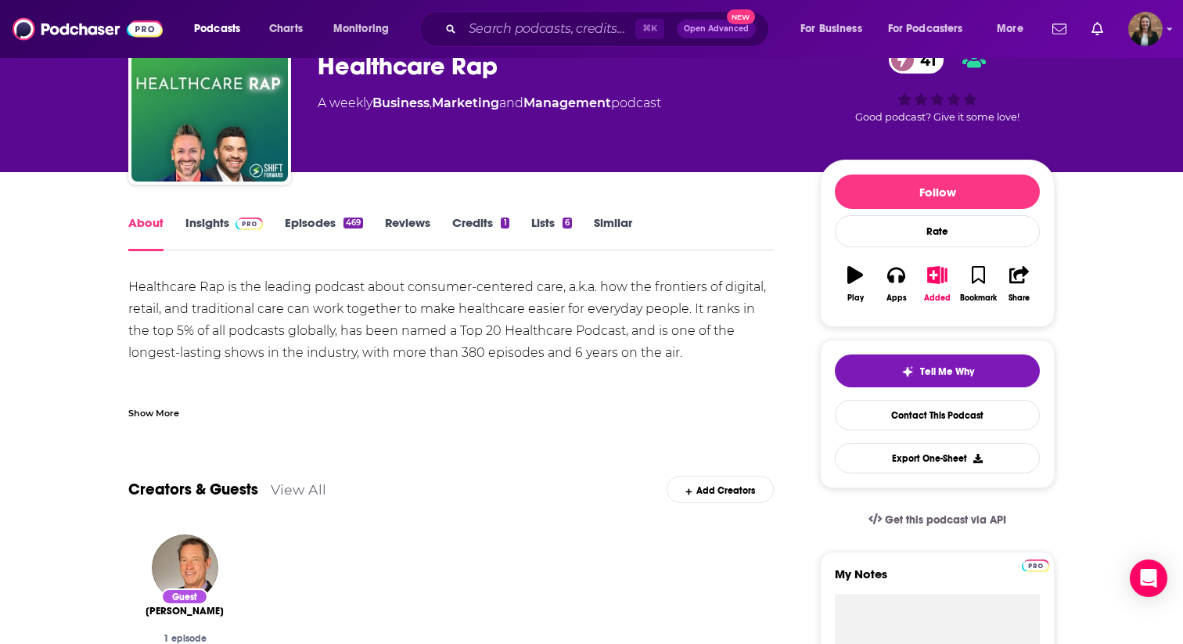
click at [224, 222] on link "Insights" at bounding box center [223, 233] width 77 height 36
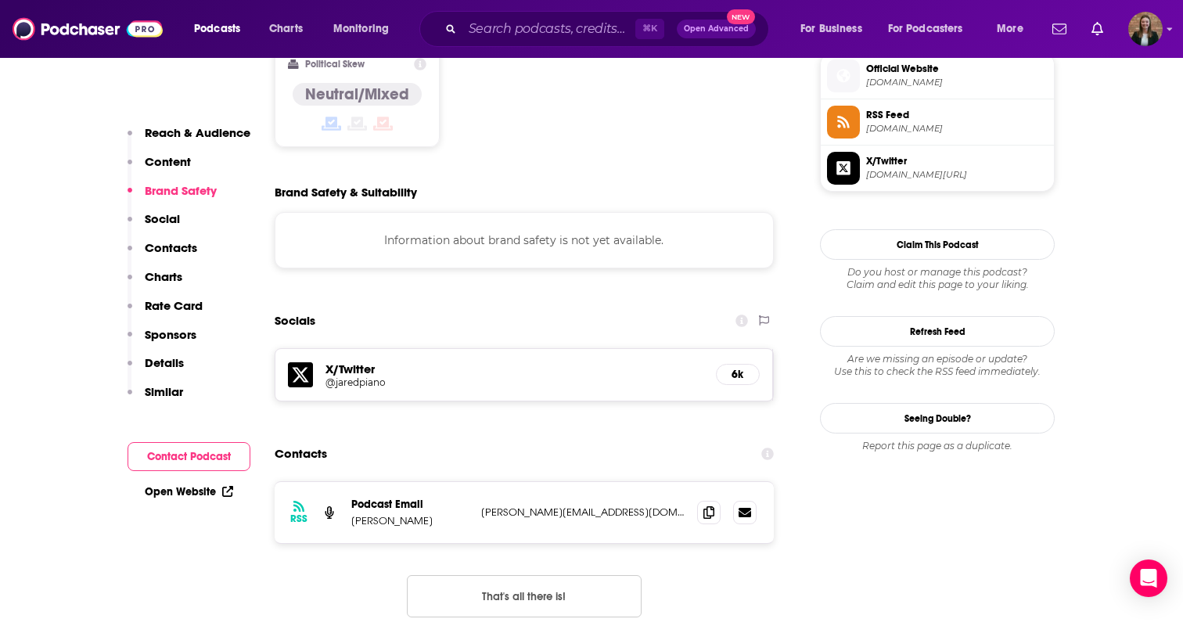
scroll to position [1277, 0]
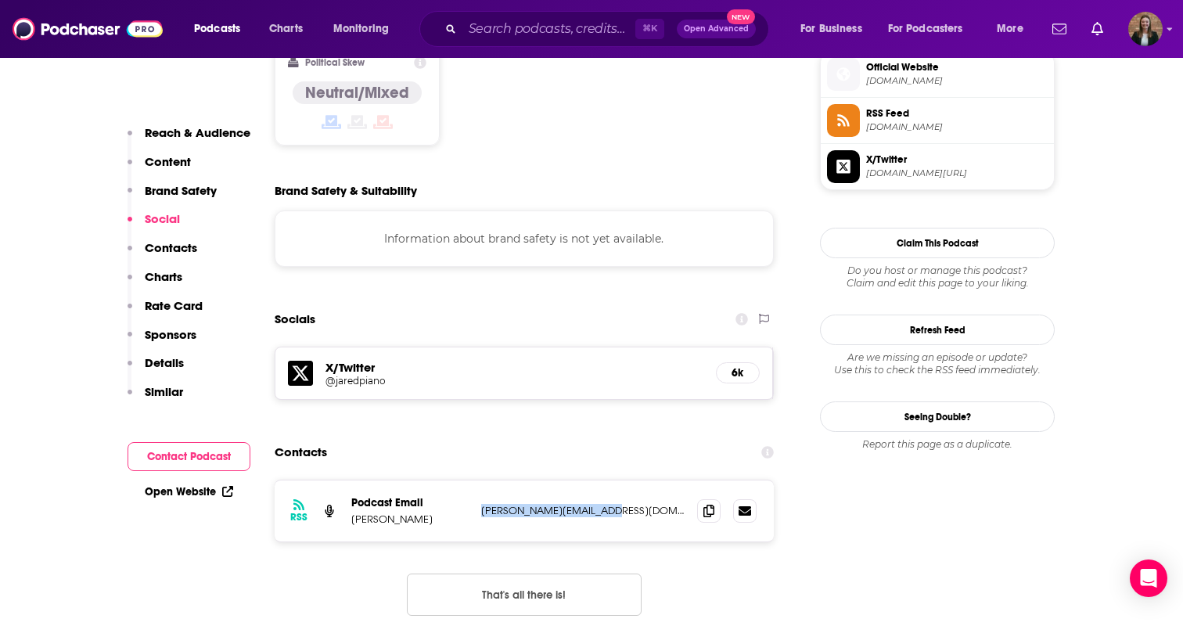
drag, startPoint x: 468, startPoint y: 454, endPoint x: 631, endPoint y: 459, distance: 163.5
click at [631, 480] on div "RSS Podcast Email [PERSON_NAME] [PERSON_NAME][EMAIL_ADDRESS][DOMAIN_NAME] [PERS…" at bounding box center [524, 510] width 499 height 61
copy div "[PERSON_NAME][EMAIL_ADDRESS][DOMAIN_NAME]"
